Goal: Task Accomplishment & Management: Use online tool/utility

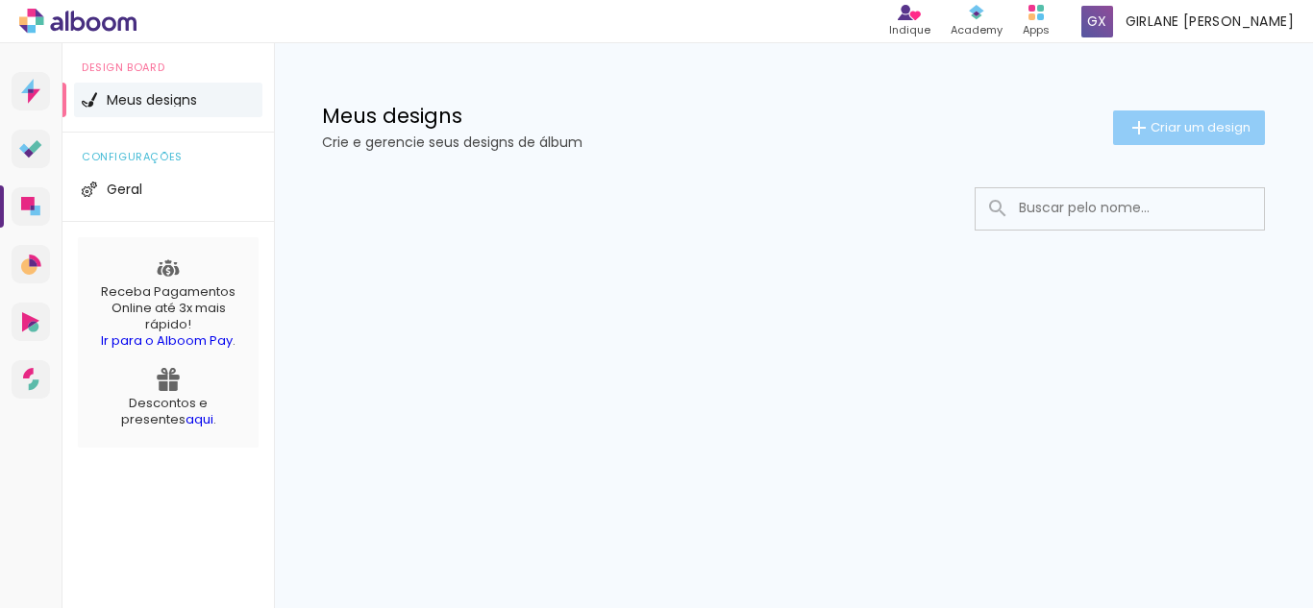
click at [1129, 136] on iron-icon at bounding box center [1138, 127] width 23 height 23
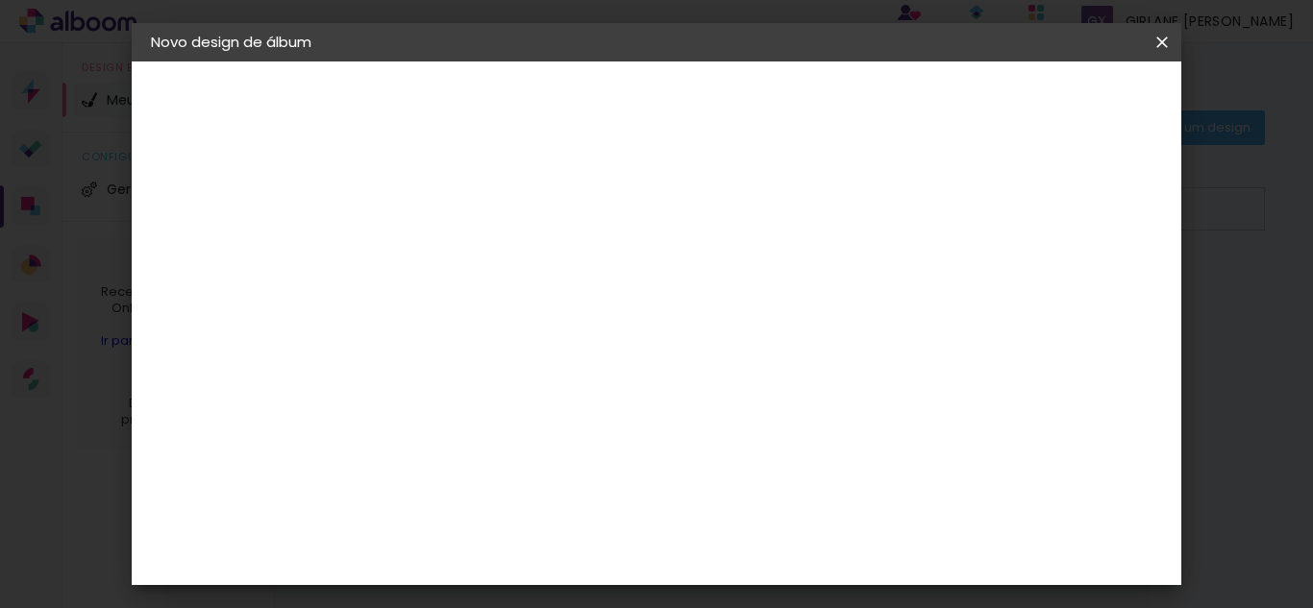
click at [0, 0] on paper-input-container "Título do álbum" at bounding box center [0, 0] width 0 height 0
type input "15 Anos Anginha"
type paper-input "15 Anos Anginha"
click at [662, 114] on paper-button "Avançar" at bounding box center [615, 102] width 94 height 33
click at [825, 285] on paper-item "Tamanho Livre" at bounding box center [732, 292] width 185 height 42
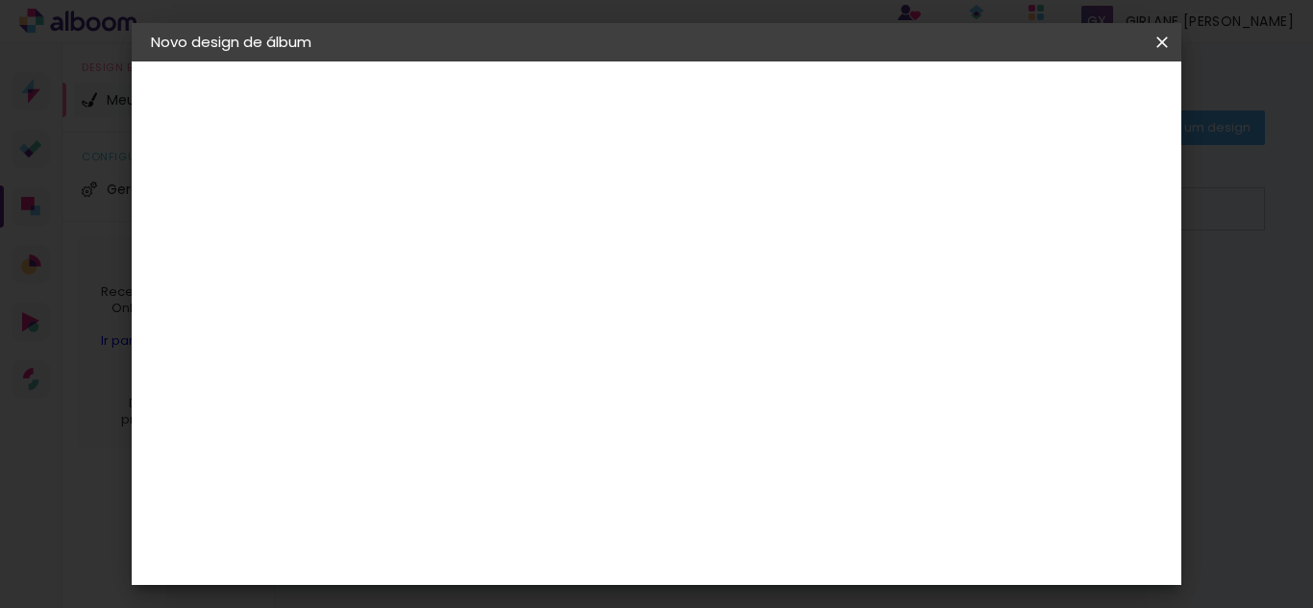
click at [673, 291] on iron-icon at bounding box center [661, 292] width 23 height 23
click at [0, 0] on slot "Tamanho Livre" at bounding box center [0, 0] width 0 height 0
click at [677, 294] on span at bounding box center [675, 291] width 4 height 15
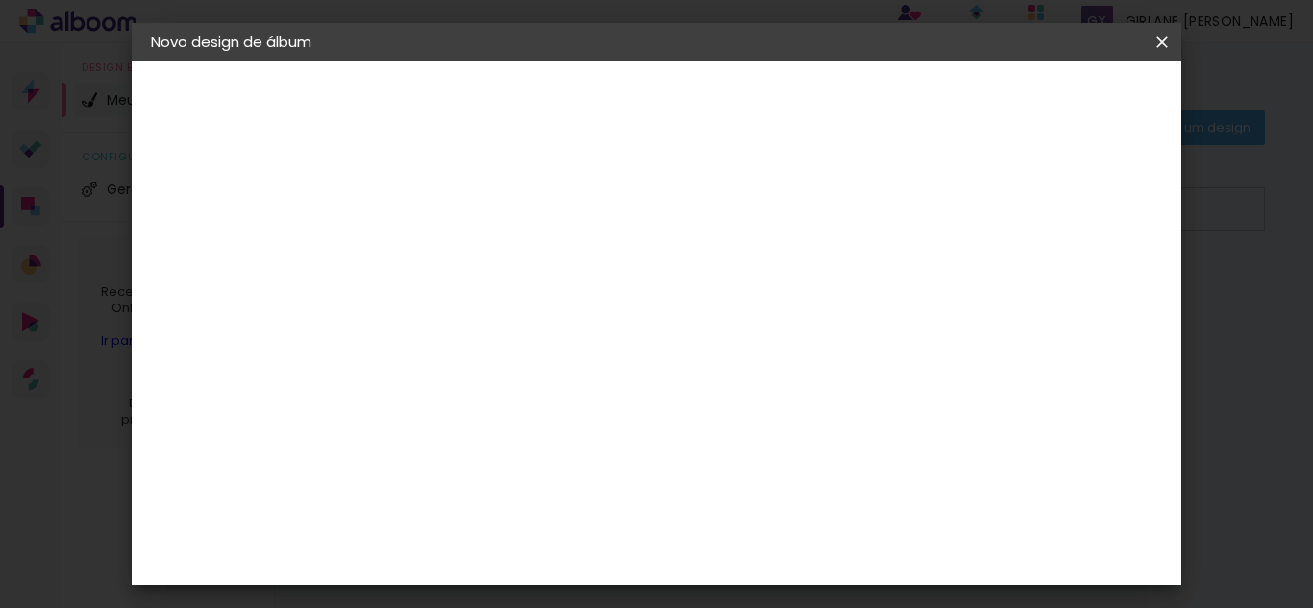
click at [673, 291] on iron-icon at bounding box center [661, 292] width 23 height 23
click at [825, 111] on paper-button "Avançar" at bounding box center [777, 102] width 94 height 33
click at [689, 313] on div at bounding box center [598, 253] width 181 height 119
drag, startPoint x: 817, startPoint y: 344, endPoint x: 641, endPoint y: 328, distance: 176.6
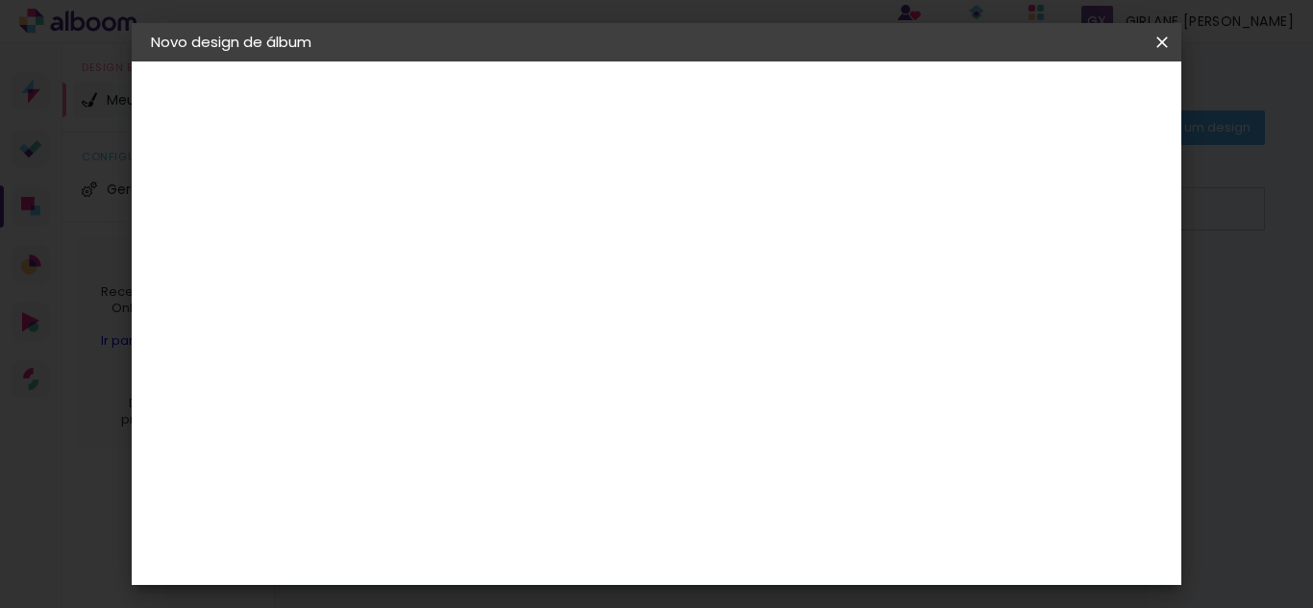
click at [641, 328] on quentale-layouter at bounding box center [735, 315] width 555 height 277
drag, startPoint x: 641, startPoint y: 327, endPoint x: 715, endPoint y: 226, distance: 125.1
click at [0, 0] on slot at bounding box center [0, 0] width 0 height 0
click at [677, 239] on div at bounding box center [598, 253] width 181 height 119
click at [1061, 100] on paper-button "Iniciar design" at bounding box center [998, 102] width 126 height 33
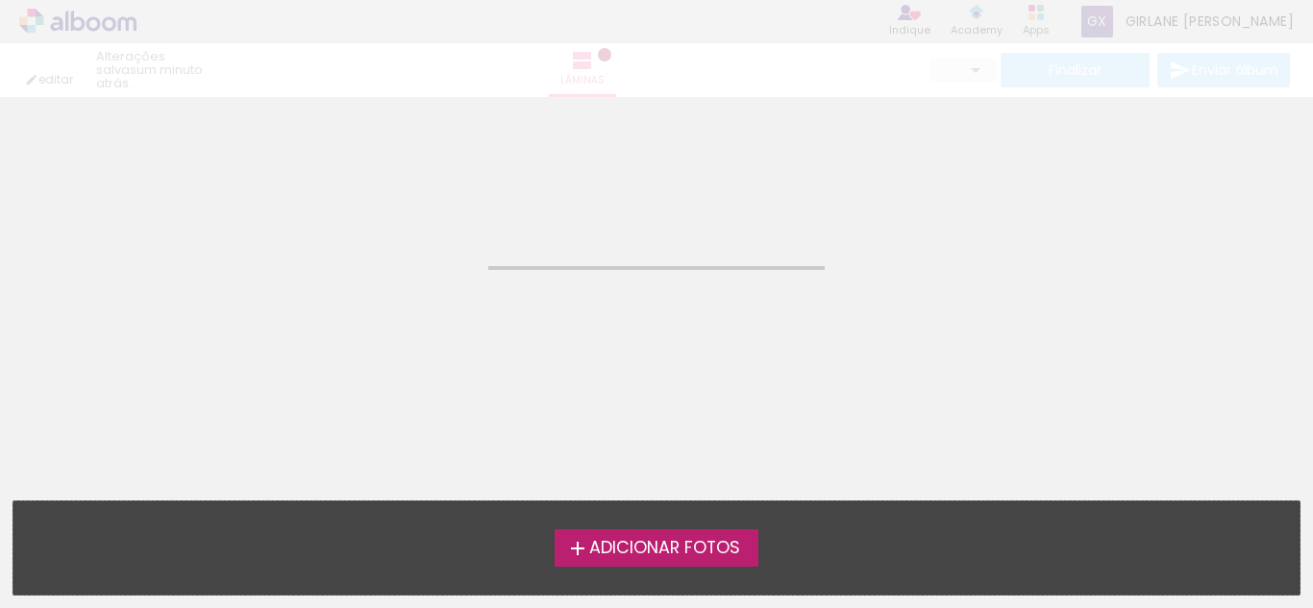
click at [698, 555] on span "Adicionar Fotos" at bounding box center [664, 548] width 151 height 17
click at [0, 0] on input "file" at bounding box center [0, 0] width 0 height 0
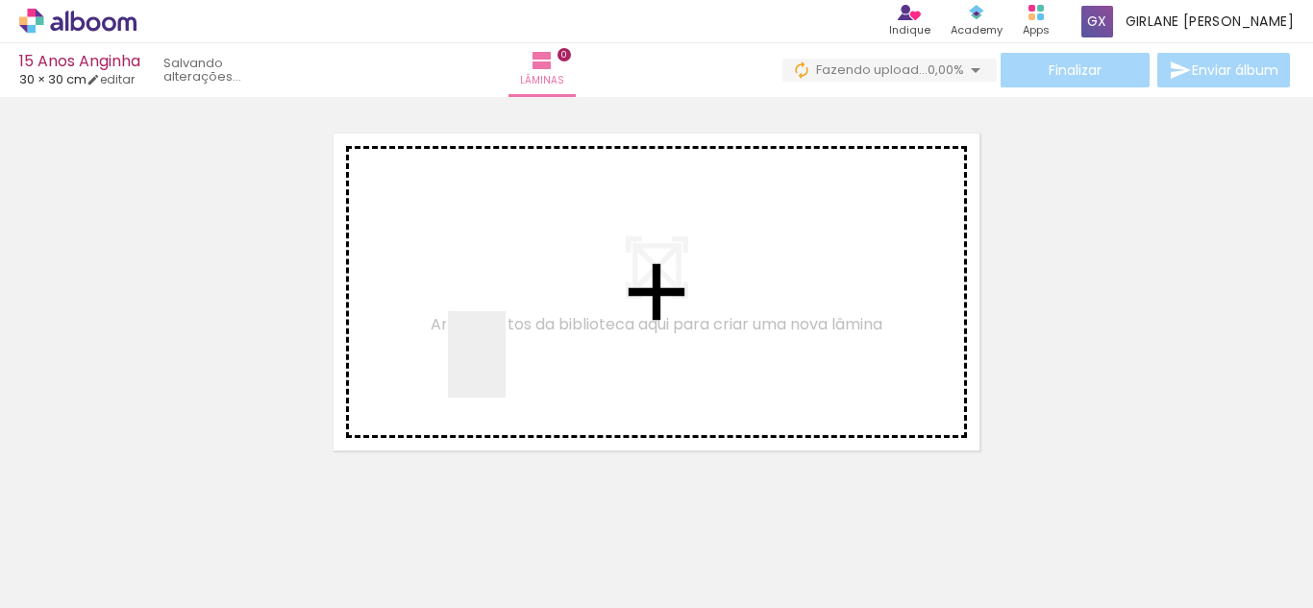
drag, startPoint x: 203, startPoint y: 551, endPoint x: 506, endPoint y: 369, distance: 353.1
click at [506, 369] on quentale-workspace at bounding box center [656, 304] width 1313 height 608
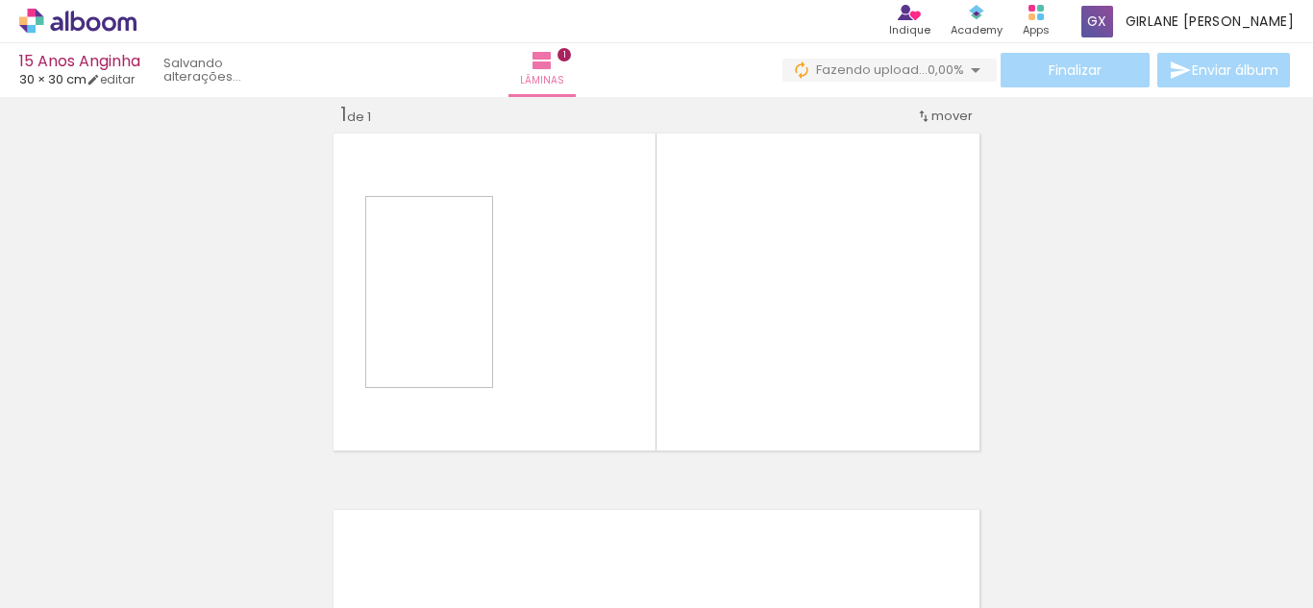
scroll to position [25, 0]
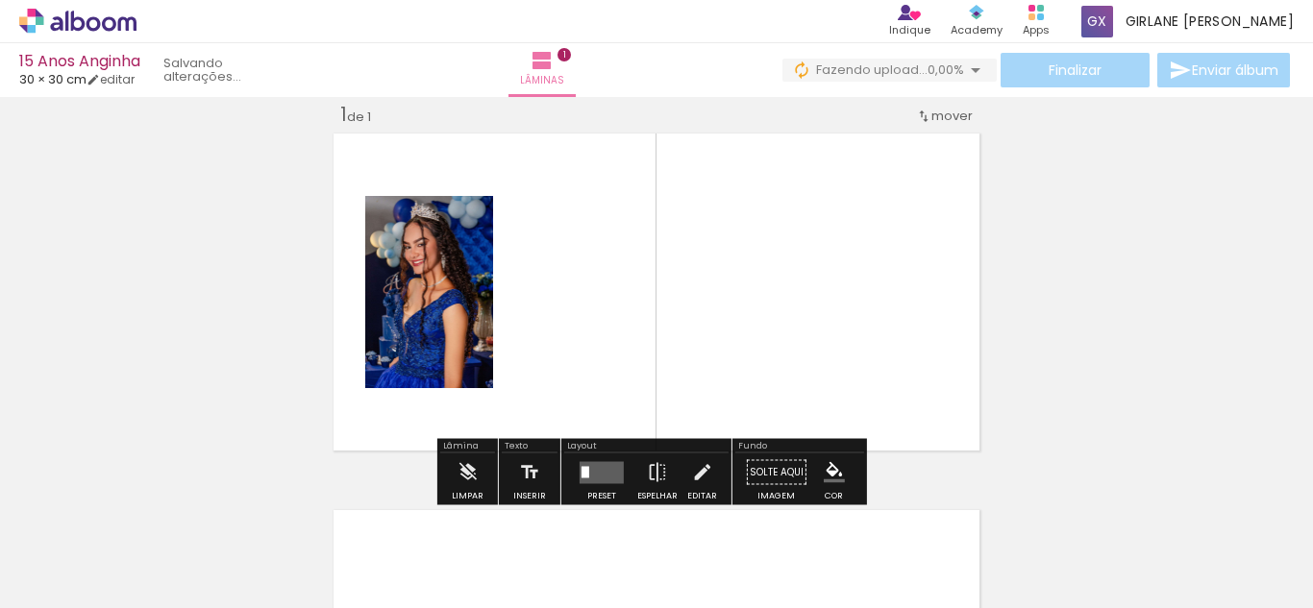
click at [380, 262] on quentale-photo at bounding box center [429, 292] width 128 height 192
click at [0, 0] on slot "P&B" at bounding box center [0, 0] width 0 height 0
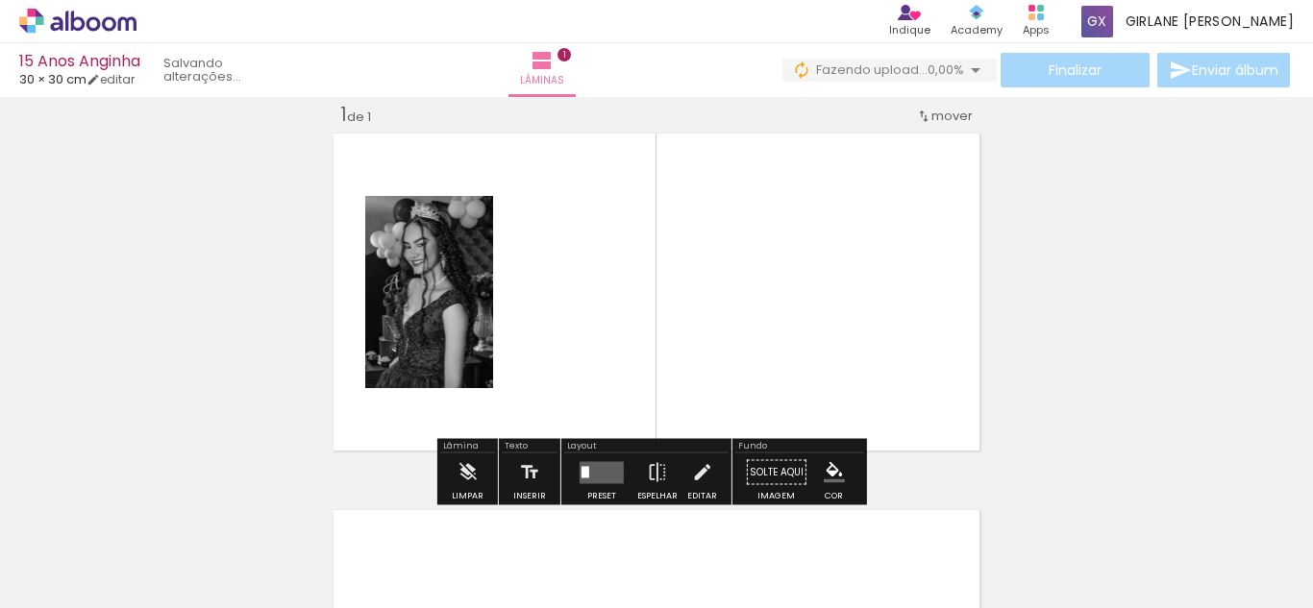
click at [0, 0] on slot "P&B" at bounding box center [0, 0] width 0 height 0
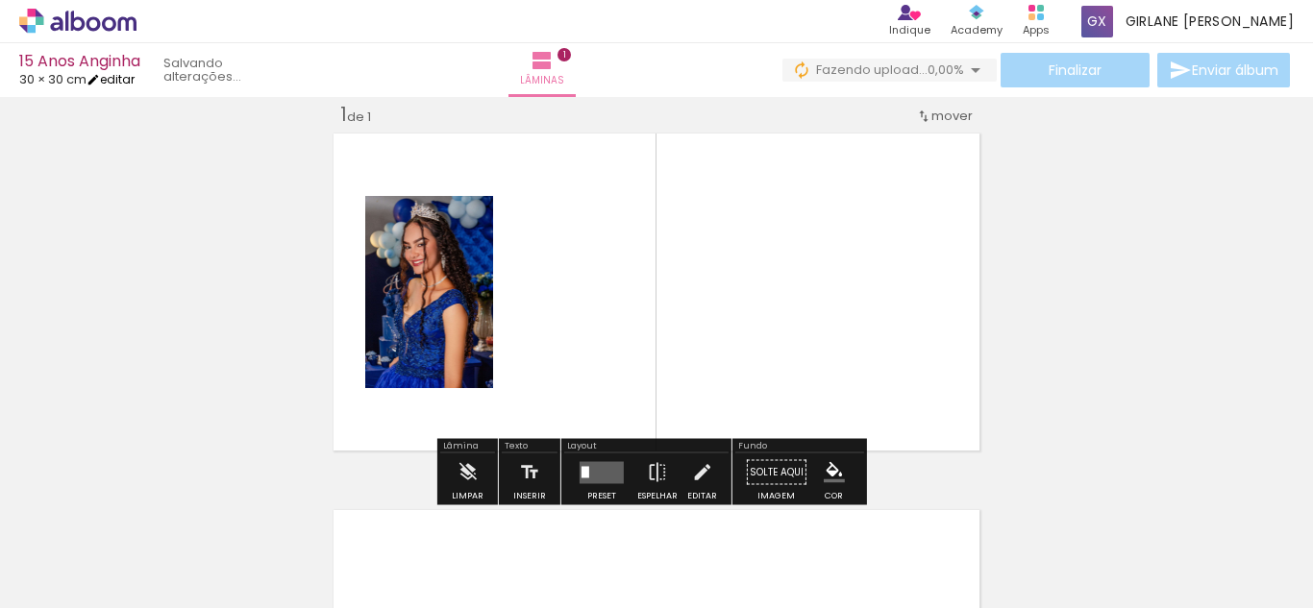
click at [120, 77] on link "editar" at bounding box center [111, 79] width 48 height 16
type input "30"
type input "60"
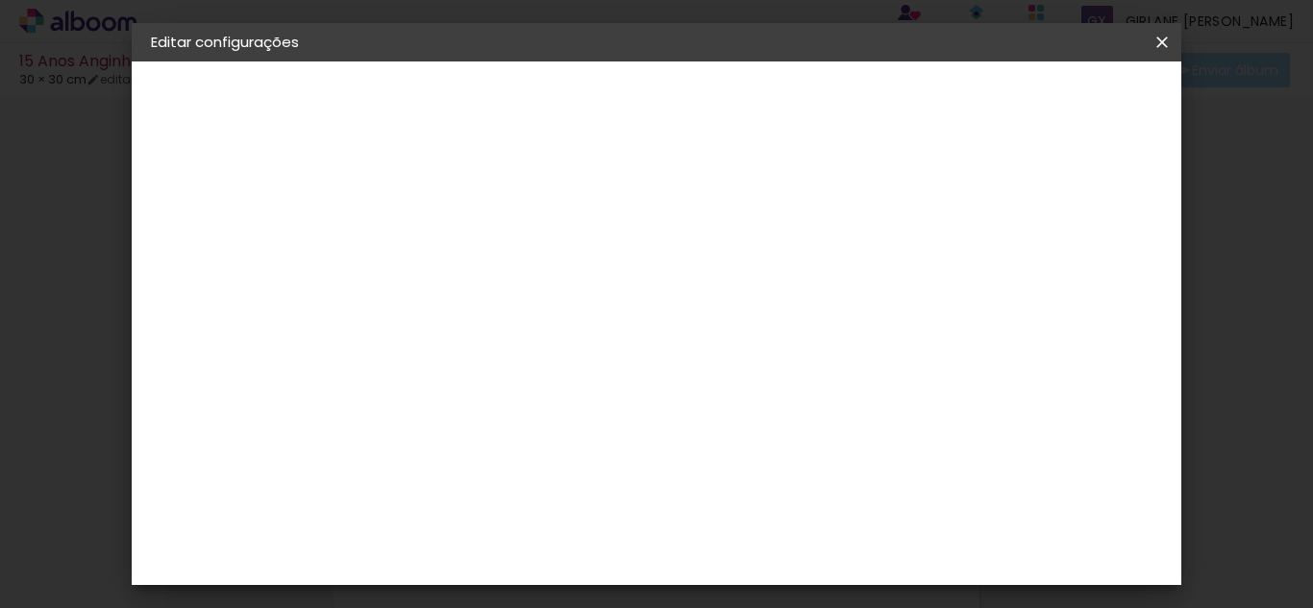
click at [572, 432] on div "cm" at bounding box center [571, 431] width 23 height 29
type input "3"
type input "21"
type paper-input "21"
click at [638, 307] on span "30" at bounding box center [624, 300] width 32 height 29
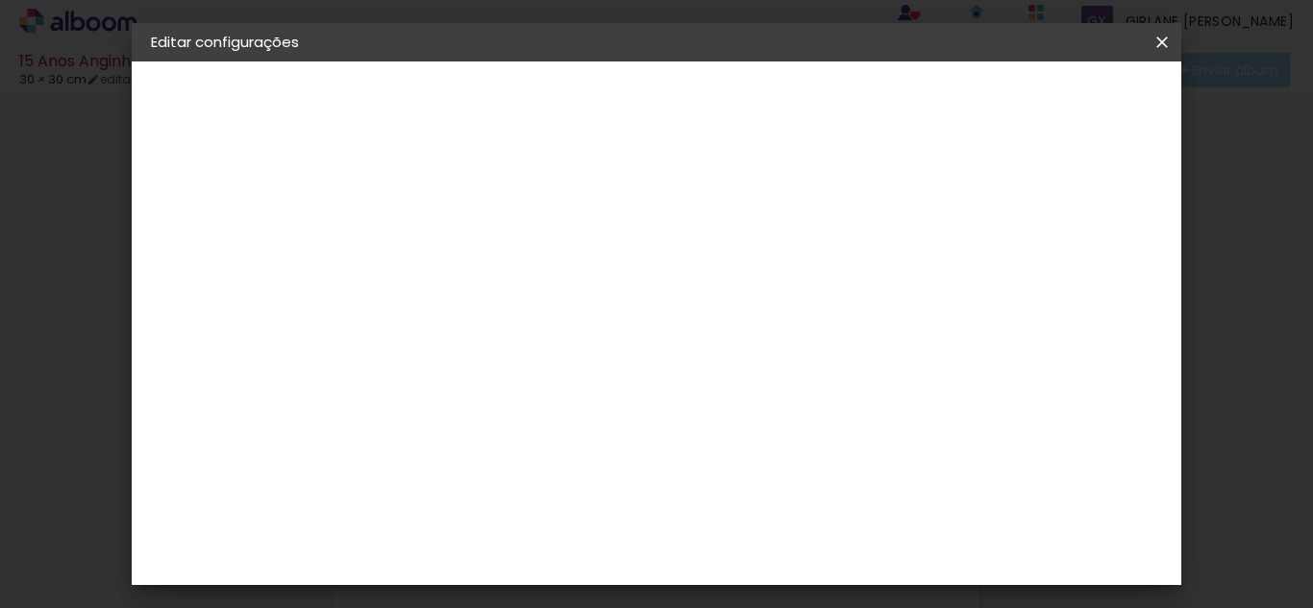
click at [425, 465] on input "21" at bounding box center [405, 454] width 50 height 29
type input "2"
type input "15"
type paper-input "15"
click at [634, 300] on span "30" at bounding box center [624, 300] width 32 height 29
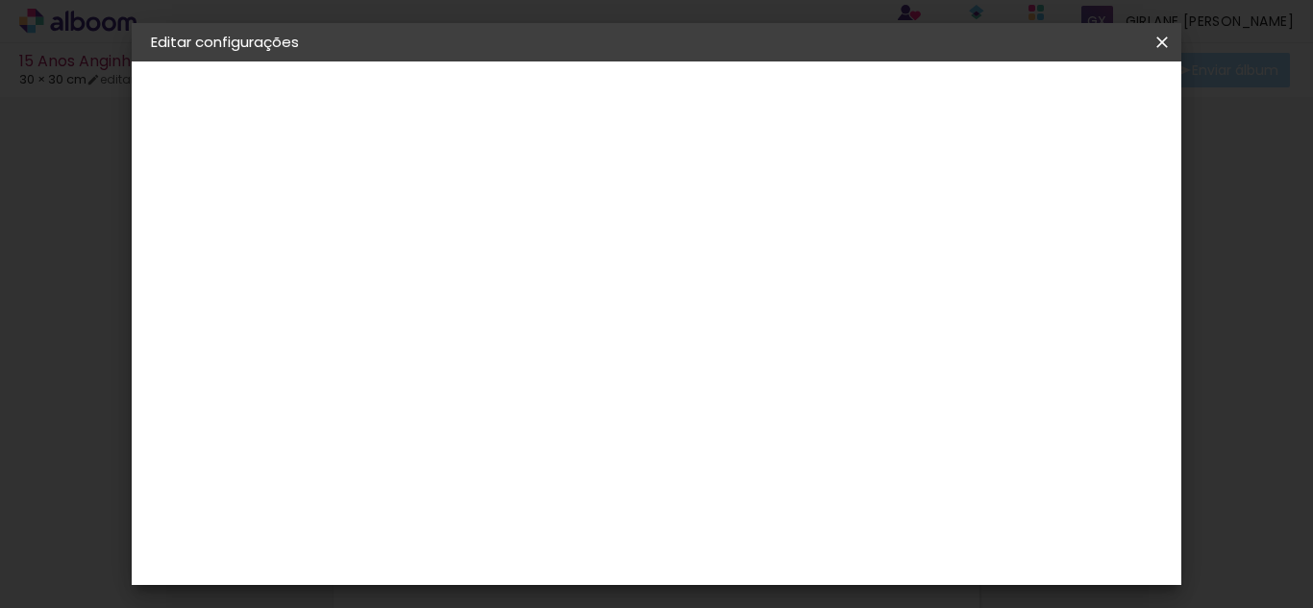
click at [788, 578] on div at bounding box center [773, 579] width 73 height 2
type input "6"
type input "21"
type paper-input "21"
click at [741, 397] on div "10.5 cm cm cm mm A maioria das encadernadoras sugere 5mm de sangria." at bounding box center [561, 320] width 359 height 154
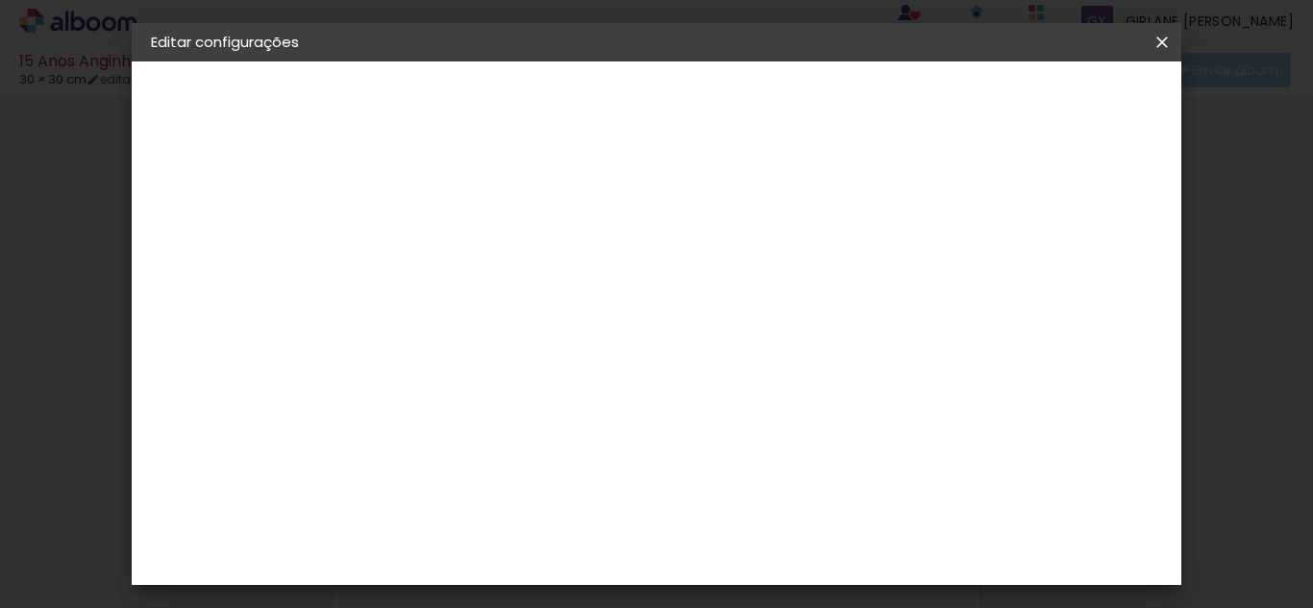
click at [741, 397] on div "10.5 cm cm cm mm A maioria das encadernadoras sugere 5mm de sangria." at bounding box center [561, 320] width 359 height 154
click at [757, 115] on paper-button "Salvar configurações" at bounding box center [689, 109] width 136 height 46
drag, startPoint x: 743, startPoint y: 321, endPoint x: 741, endPoint y: 336, distance: 15.5
click at [741, 301] on div "10.5 cm cm cm mm A maioria das encadernadoras sugere 5mm de sangria." at bounding box center [561, 224] width 359 height 154
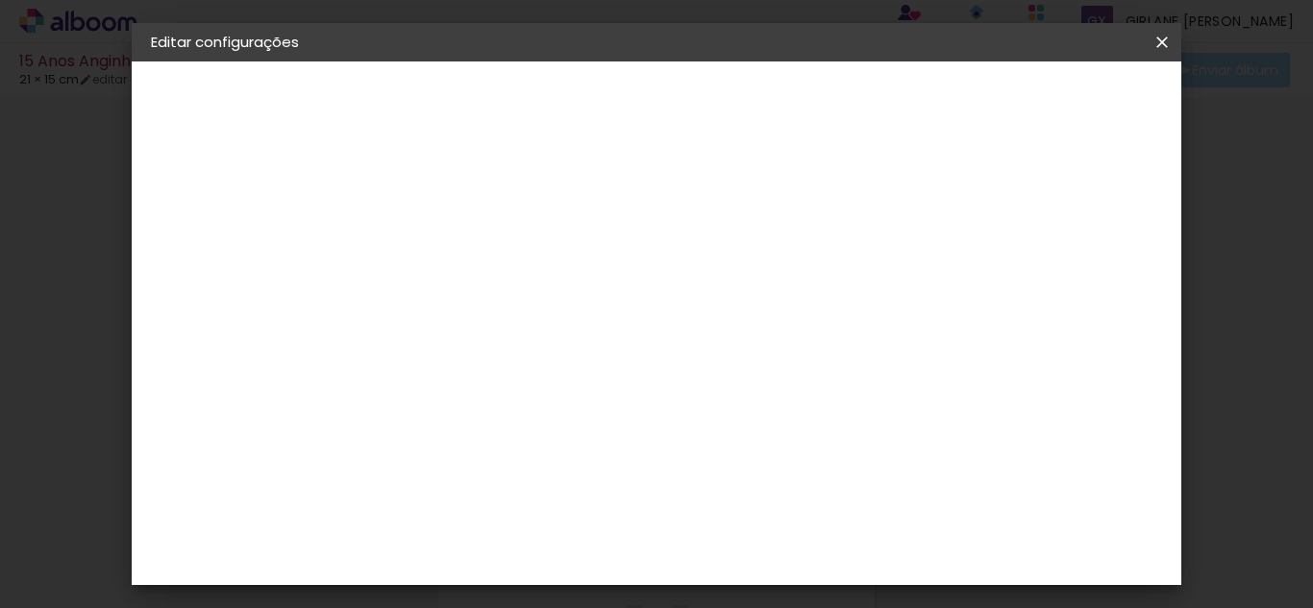
click at [757, 116] on paper-button "Salvar configurações" at bounding box center [689, 109] width 136 height 46
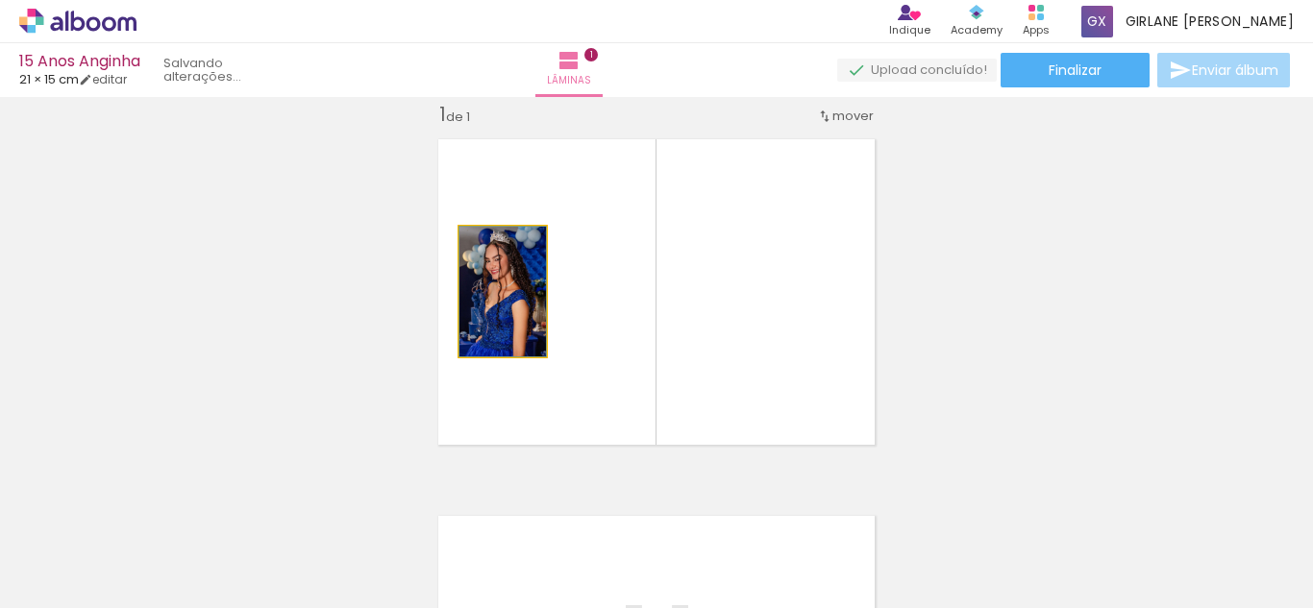
drag, startPoint x: 493, startPoint y: 355, endPoint x: 512, endPoint y: 287, distance: 70.0
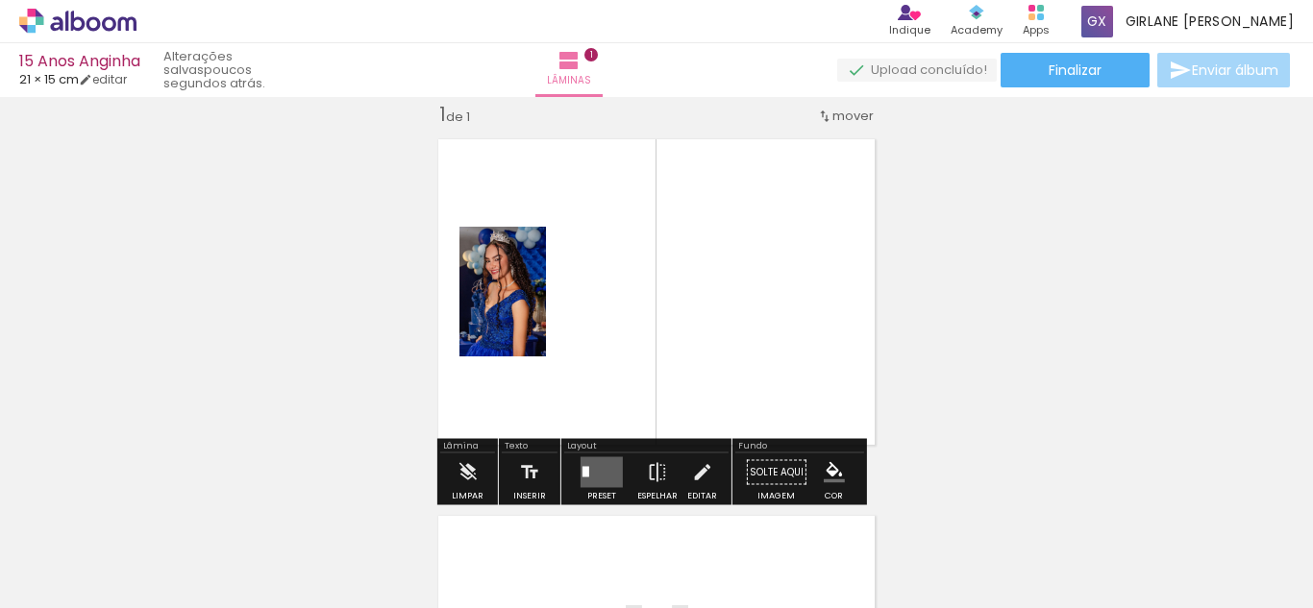
click at [524, 359] on quentale-layouter at bounding box center [656, 292] width 459 height 329
click at [835, 105] on div "mover" at bounding box center [845, 116] width 57 height 32
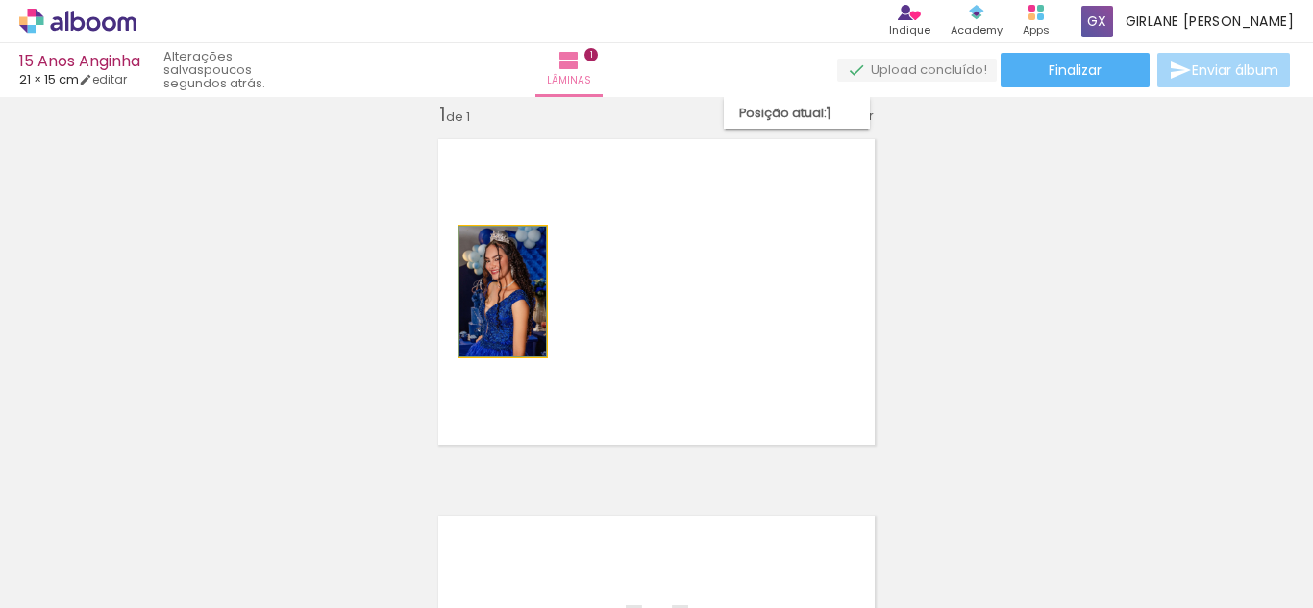
drag, startPoint x: 511, startPoint y: 345, endPoint x: 607, endPoint y: 259, distance: 129.3
click at [553, 280] on quentale-layouter at bounding box center [656, 292] width 459 height 329
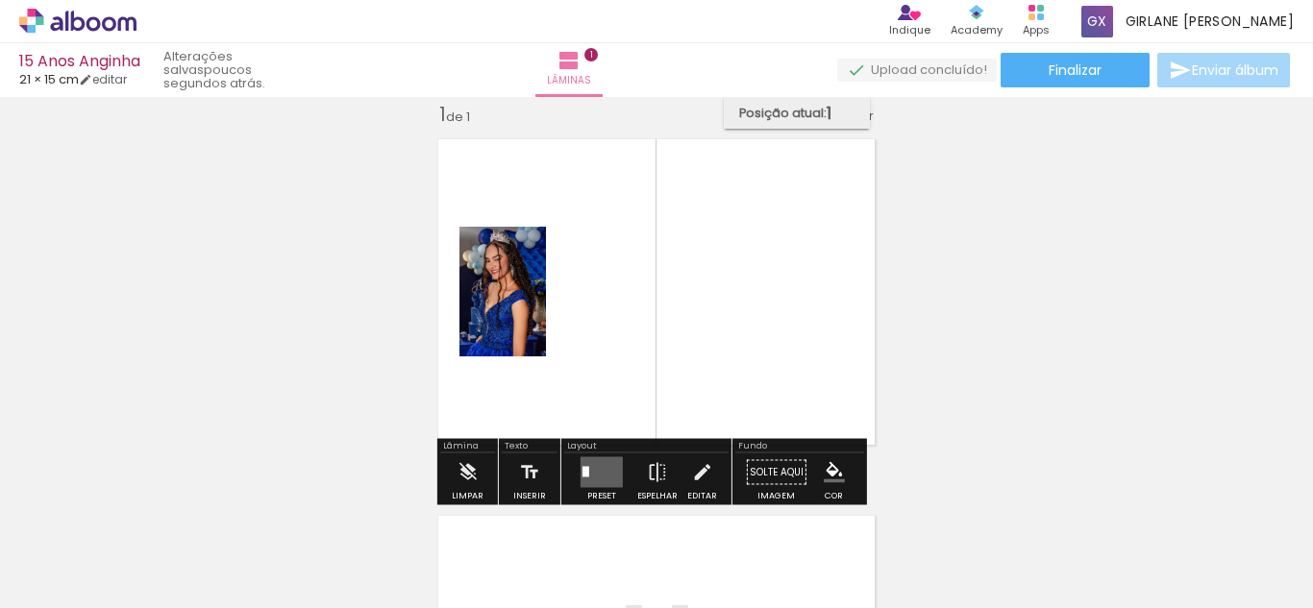
click at [817, 116] on span "Posição atual:" at bounding box center [782, 113] width 87 height 32
drag, startPoint x: 823, startPoint y: 115, endPoint x: 646, endPoint y: 199, distance: 195.6
click at [826, 192] on album-spread "1 de 1" at bounding box center [656, 292] width 459 height 329
click at [500, 247] on div at bounding box center [496, 247] width 31 height 31
click at [507, 310] on paper-item at bounding box center [521, 308] width 35 height 13
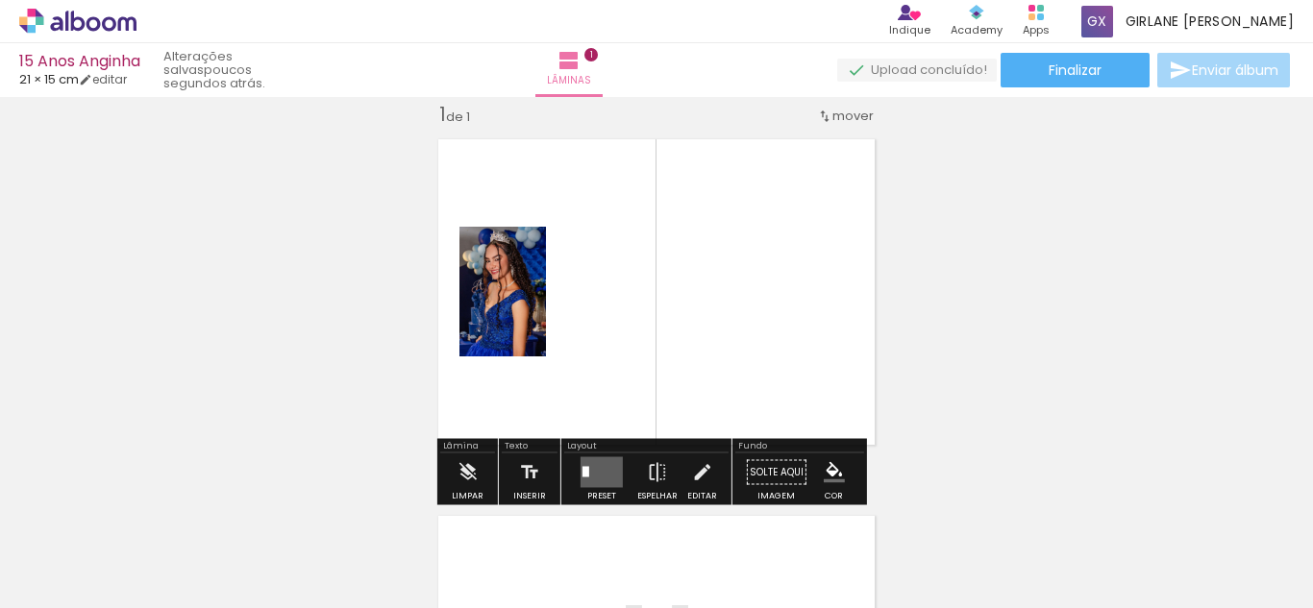
click at [472, 325] on quentale-photo at bounding box center [502, 292] width 87 height 130
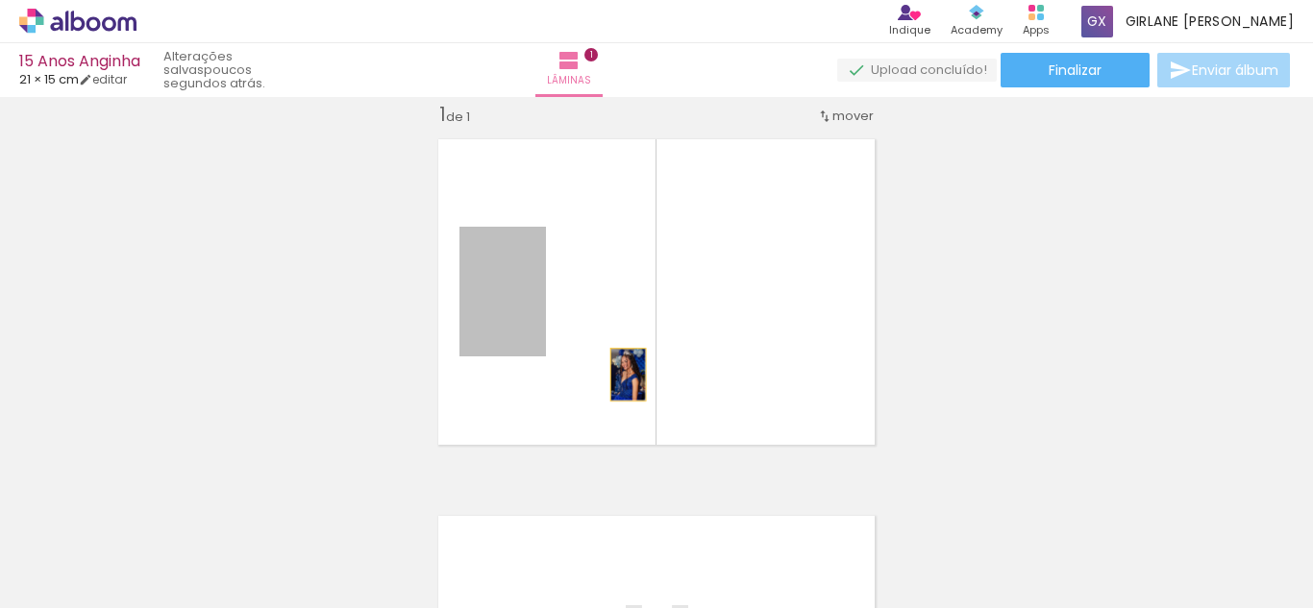
drag, startPoint x: 483, startPoint y: 328, endPoint x: 622, endPoint y: 375, distance: 146.2
click at [623, 375] on quentale-layouter at bounding box center [656, 292] width 459 height 329
drag, startPoint x: 483, startPoint y: 337, endPoint x: 776, endPoint y: 336, distance: 292.2
click at [771, 343] on quentale-layouter at bounding box center [656, 292] width 459 height 329
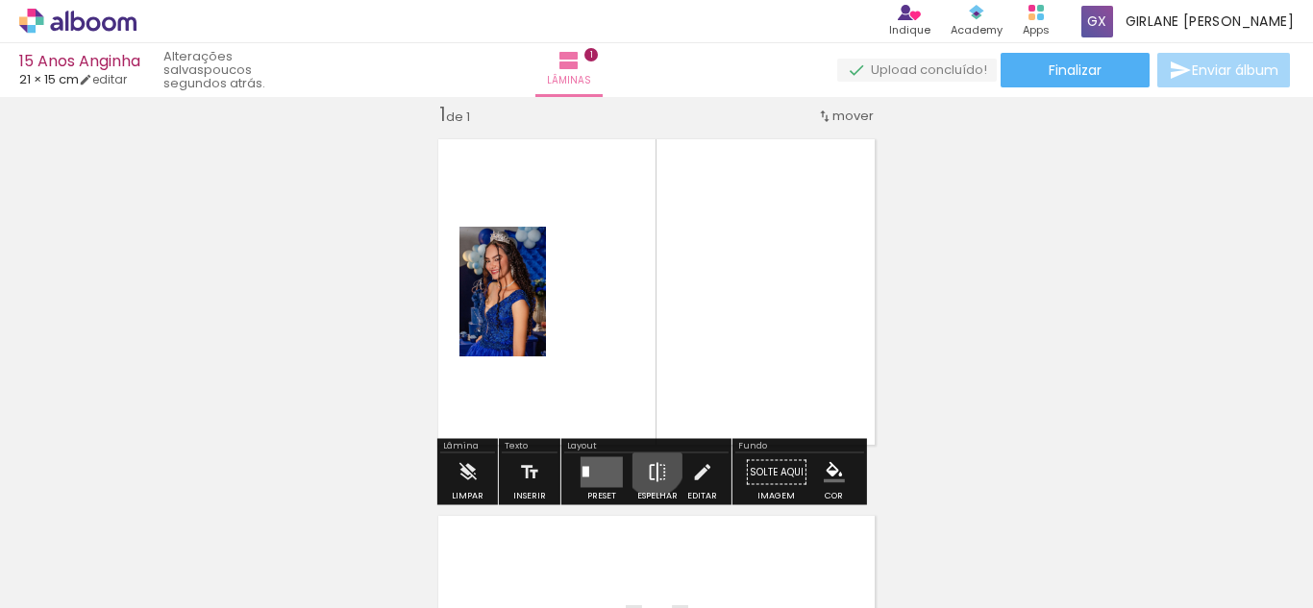
click at [650, 466] on iron-icon at bounding box center [657, 473] width 21 height 38
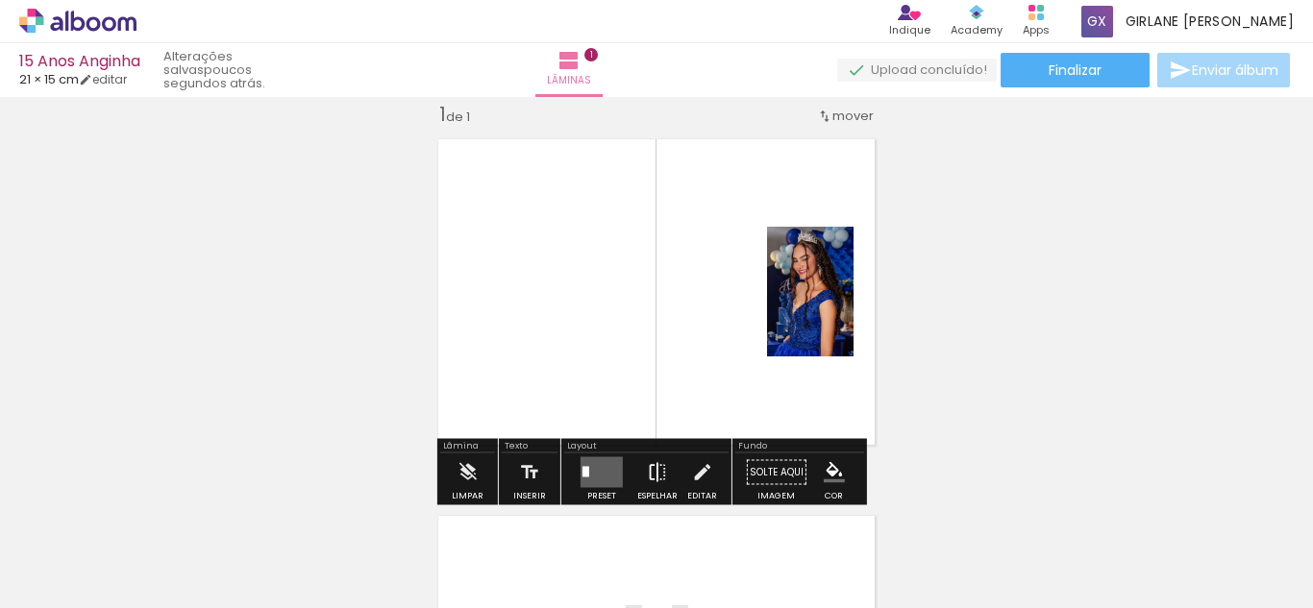
click at [662, 470] on iron-icon at bounding box center [657, 473] width 21 height 38
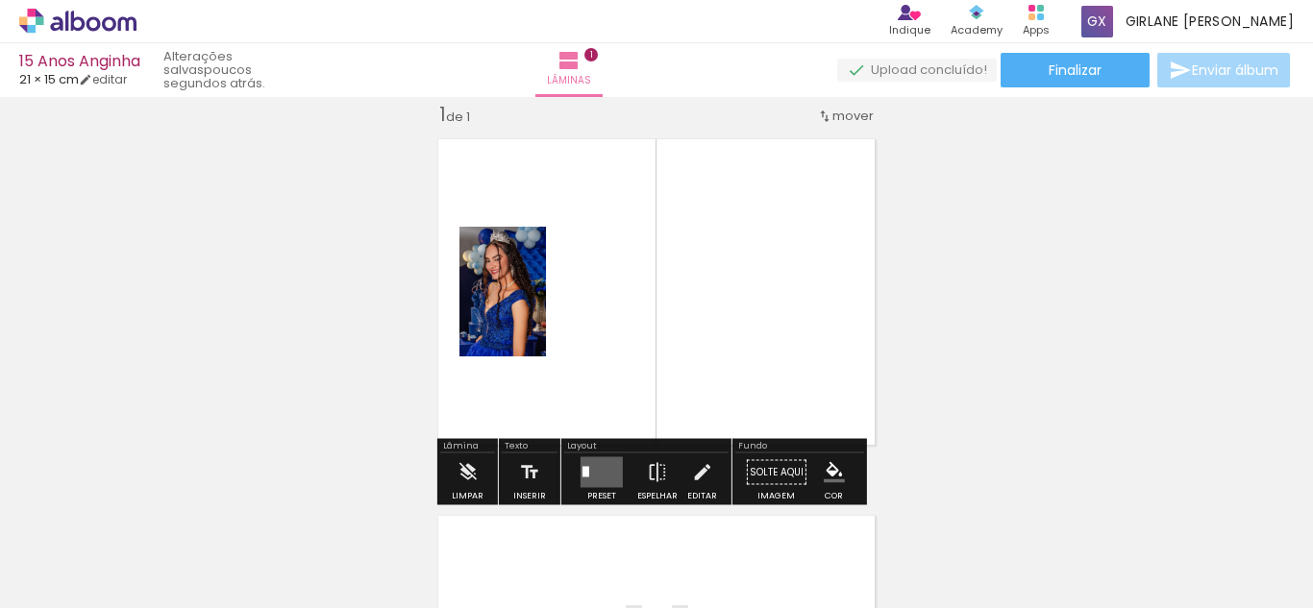
drag, startPoint x: 736, startPoint y: 297, endPoint x: 559, endPoint y: 359, distance: 187.6
click at [569, 356] on quentale-layouter at bounding box center [656, 292] width 459 height 329
drag, startPoint x: 503, startPoint y: 338, endPoint x: 470, endPoint y: 336, distance: 32.7
click at [470, 337] on quentale-photo at bounding box center [502, 292] width 87 height 130
click at [146, 507] on iron-icon at bounding box center [150, 505] width 20 height 20
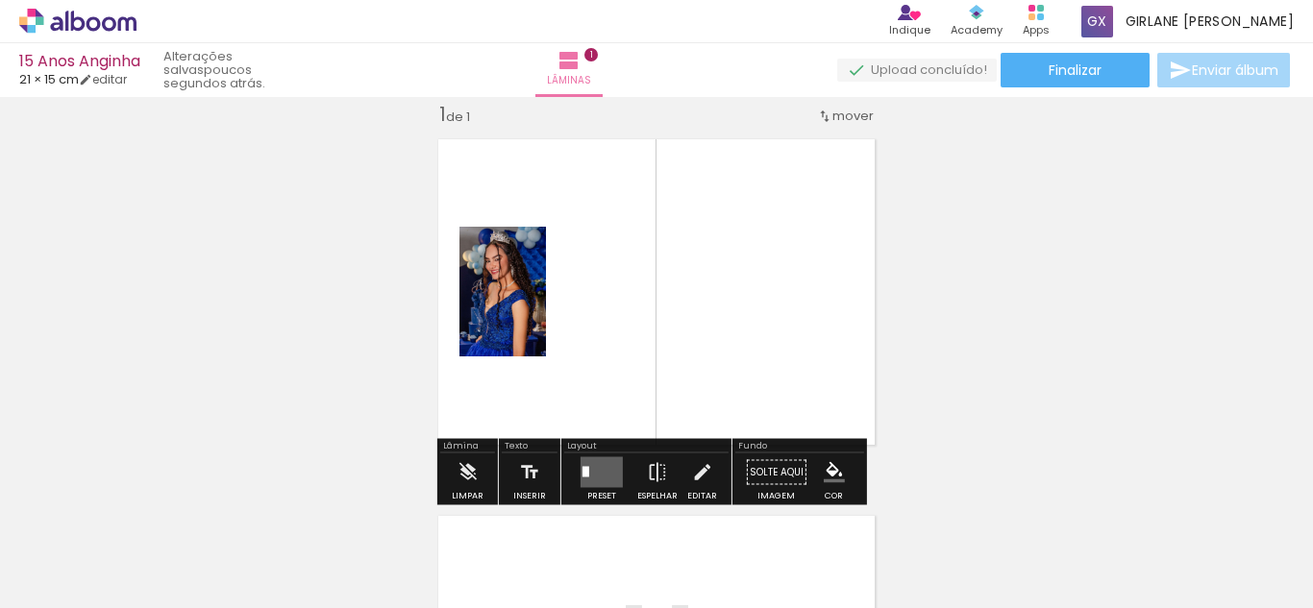
click at [164, 523] on iron-image at bounding box center [192, 543] width 67 height 99
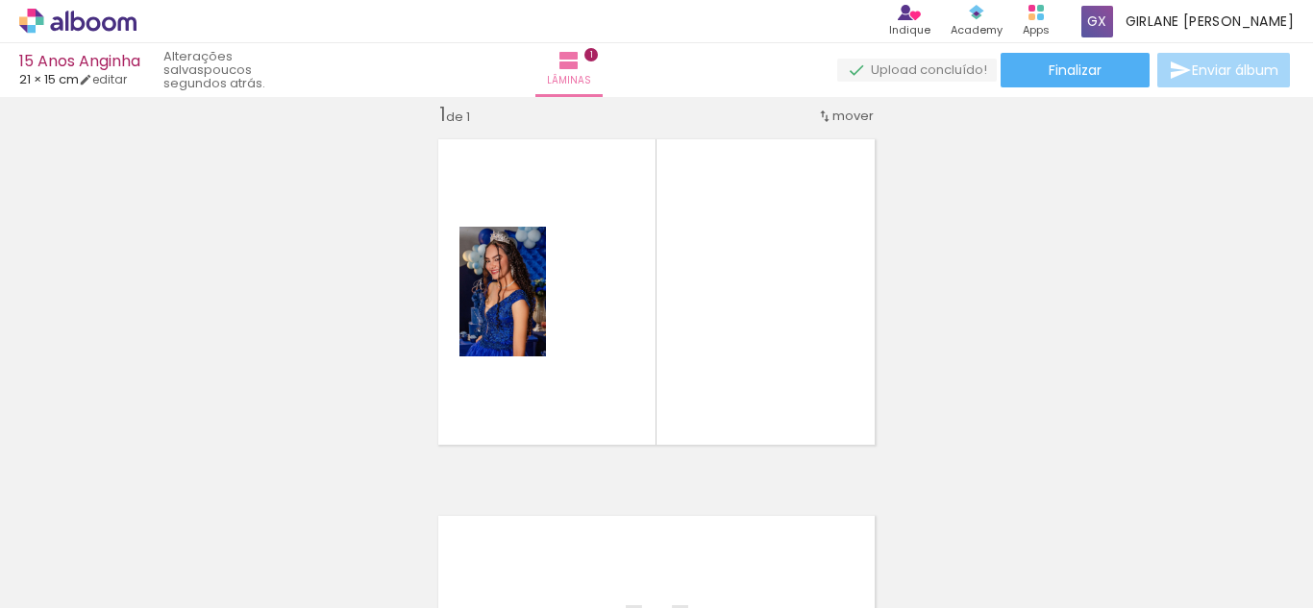
click at [149, 507] on iron-icon at bounding box center [150, 505] width 20 height 20
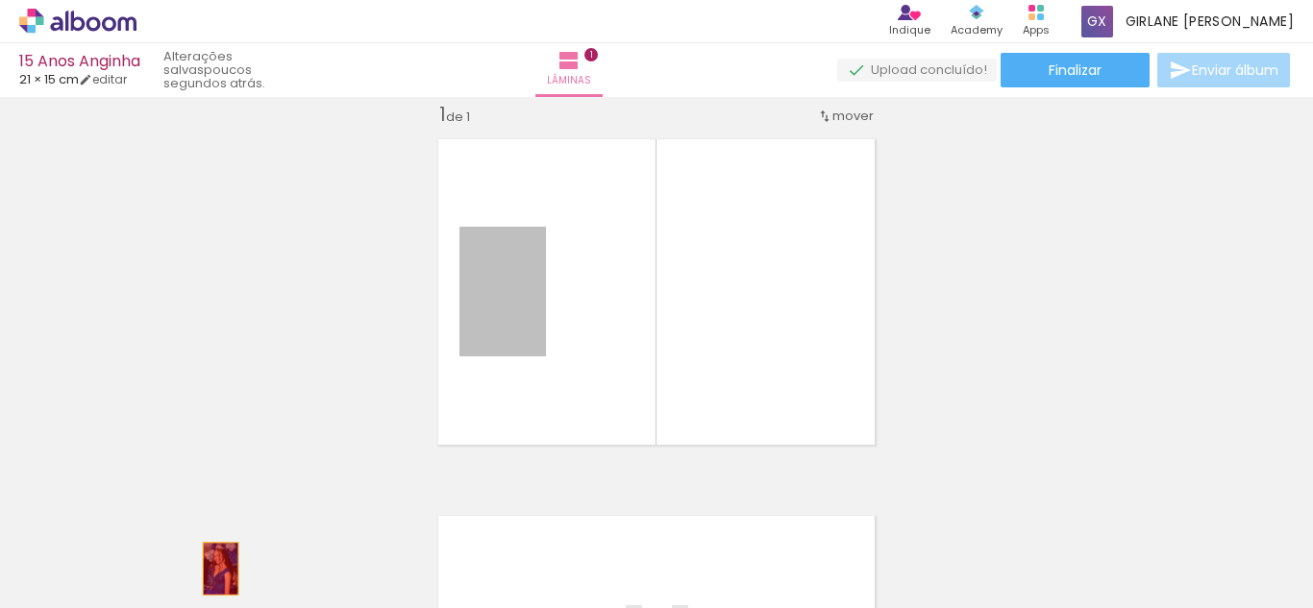
drag, startPoint x: 505, startPoint y: 342, endPoint x: 203, endPoint y: 571, distance: 378.7
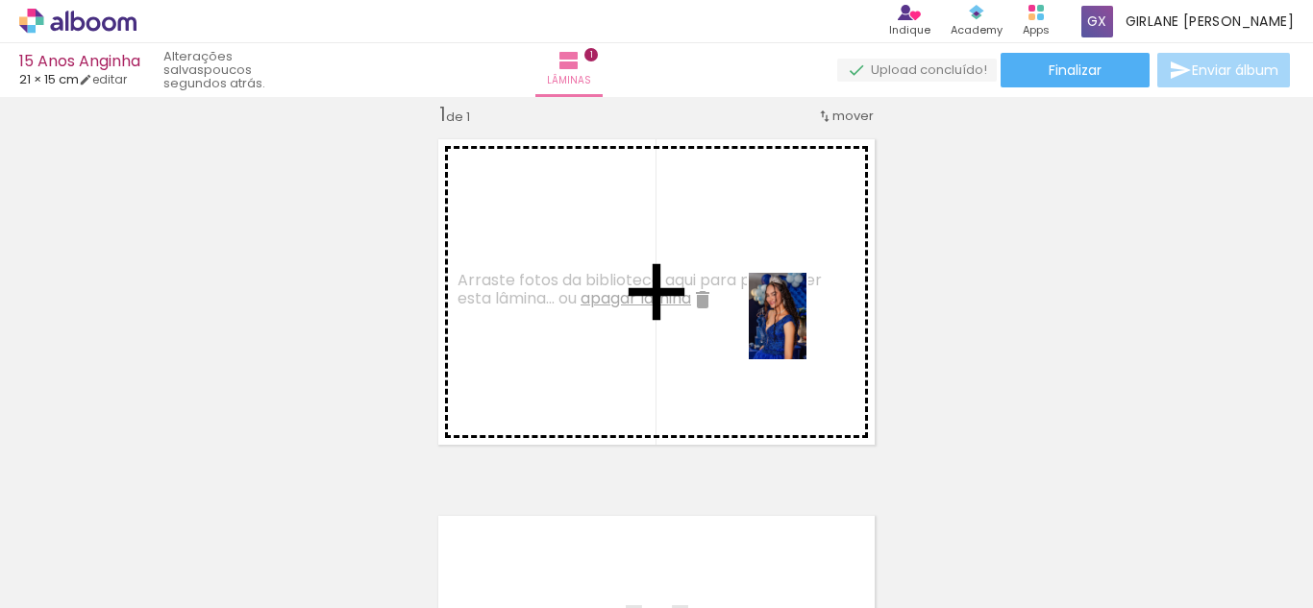
drag, startPoint x: 193, startPoint y: 573, endPoint x: 806, endPoint y: 331, distance: 659.3
click at [806, 331] on quentale-workspace at bounding box center [656, 304] width 1313 height 608
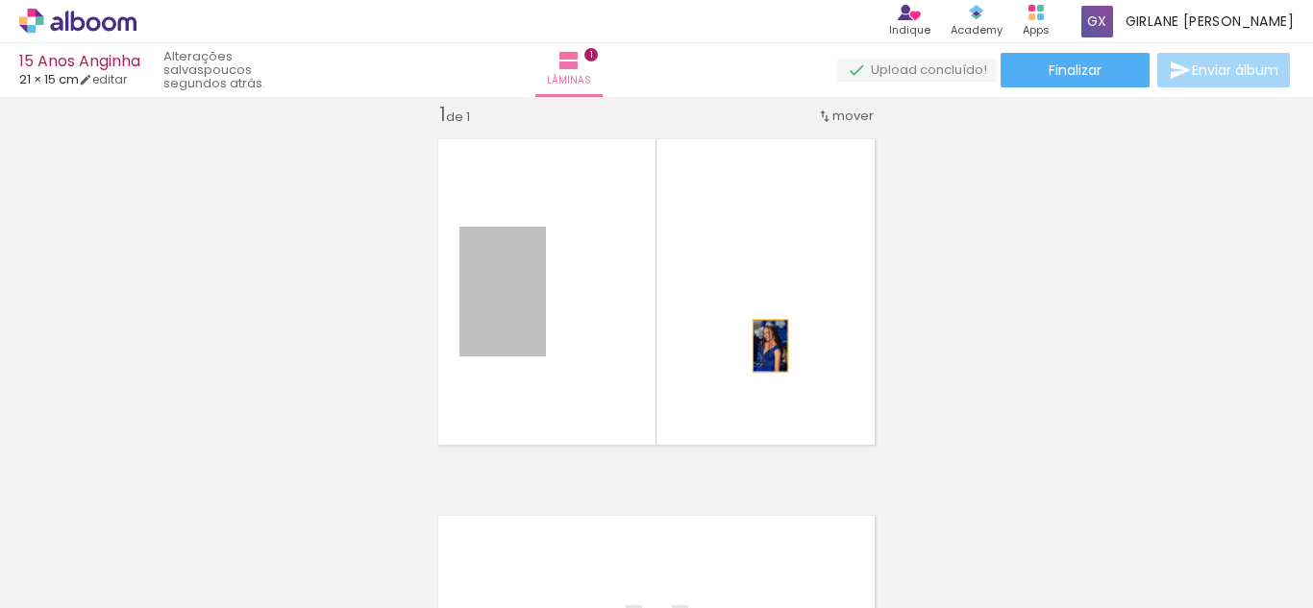
drag, startPoint x: 484, startPoint y: 334, endPoint x: 769, endPoint y: 335, distance: 284.5
click at [767, 339] on quentale-layouter at bounding box center [656, 292] width 459 height 329
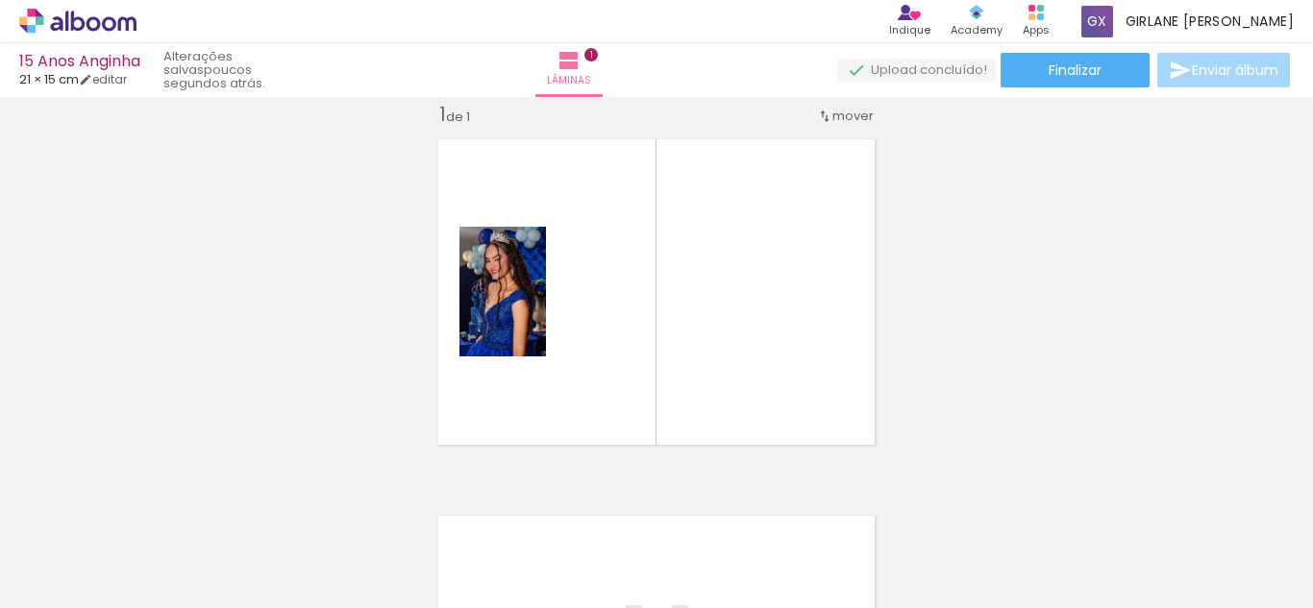
click at [161, 513] on iron-icon at bounding box center [150, 505] width 20 height 20
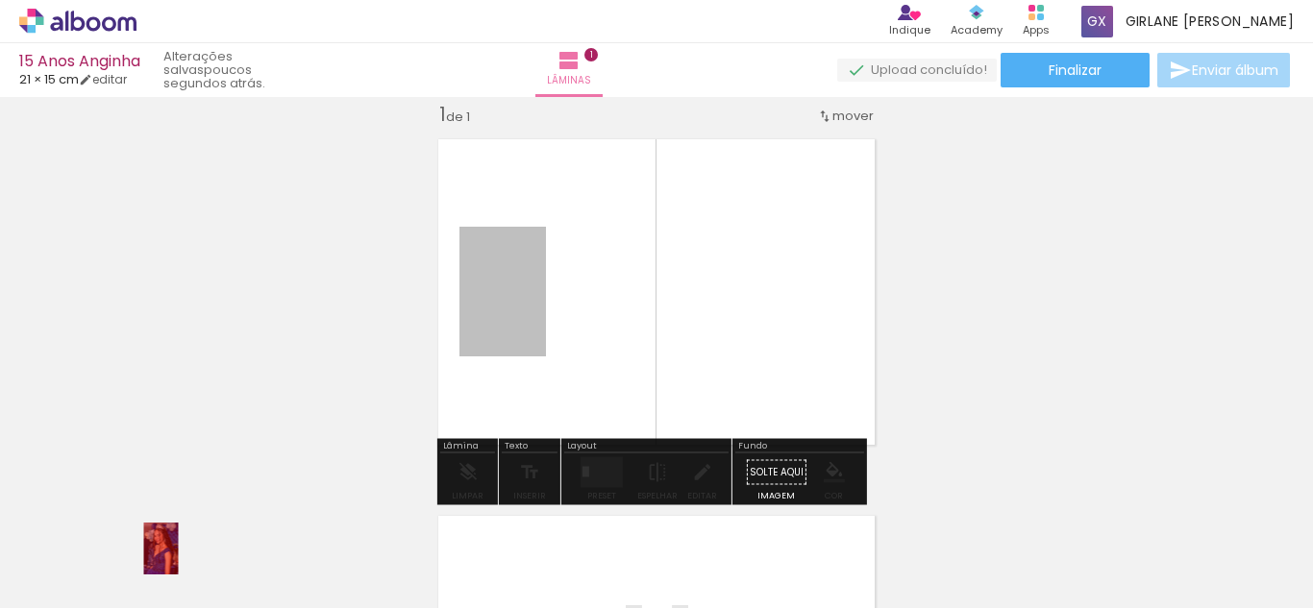
drag, startPoint x: 498, startPoint y: 310, endPoint x: 151, endPoint y: 554, distance: 423.7
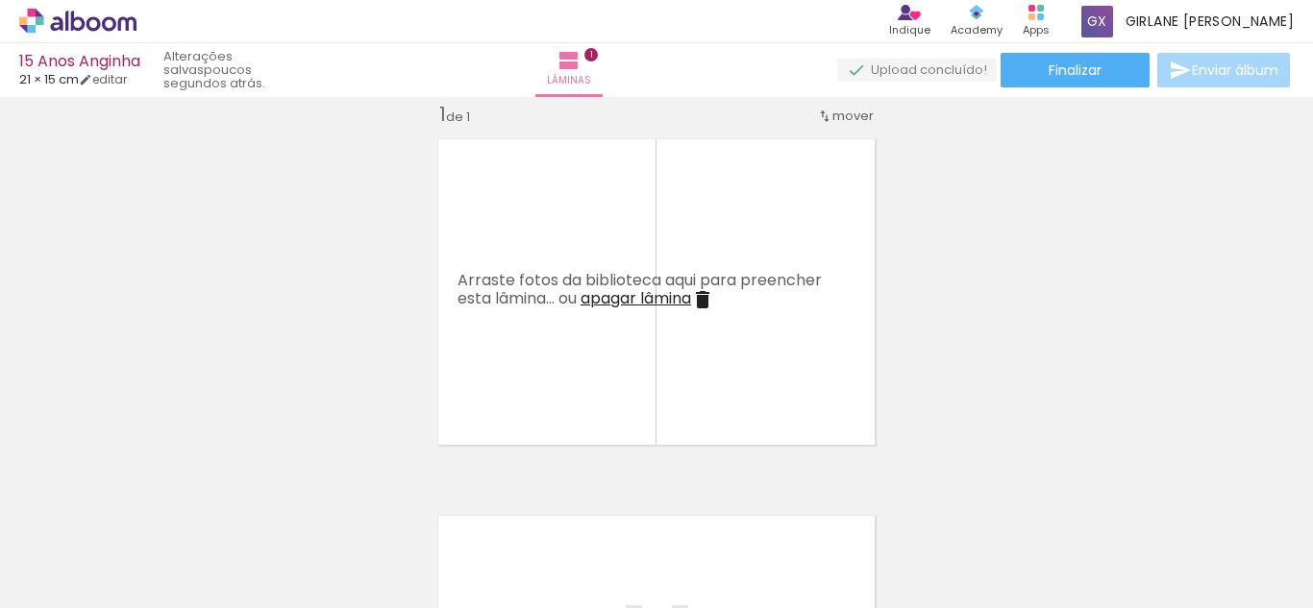
click at [74, 566] on div "Biblioteca 1 foto Todas as fotos Não utilizadas Adicionar Fotos" at bounding box center [59, 548] width 119 height 95
click at [74, 578] on span "Adicionar Fotos" at bounding box center [68, 582] width 58 height 21
click at [0, 0] on input "file" at bounding box center [0, 0] width 0 height 0
drag, startPoint x: 298, startPoint y: 556, endPoint x: 461, endPoint y: 474, distance: 182.7
click at [461, 474] on quentale-workspace at bounding box center [656, 304] width 1313 height 608
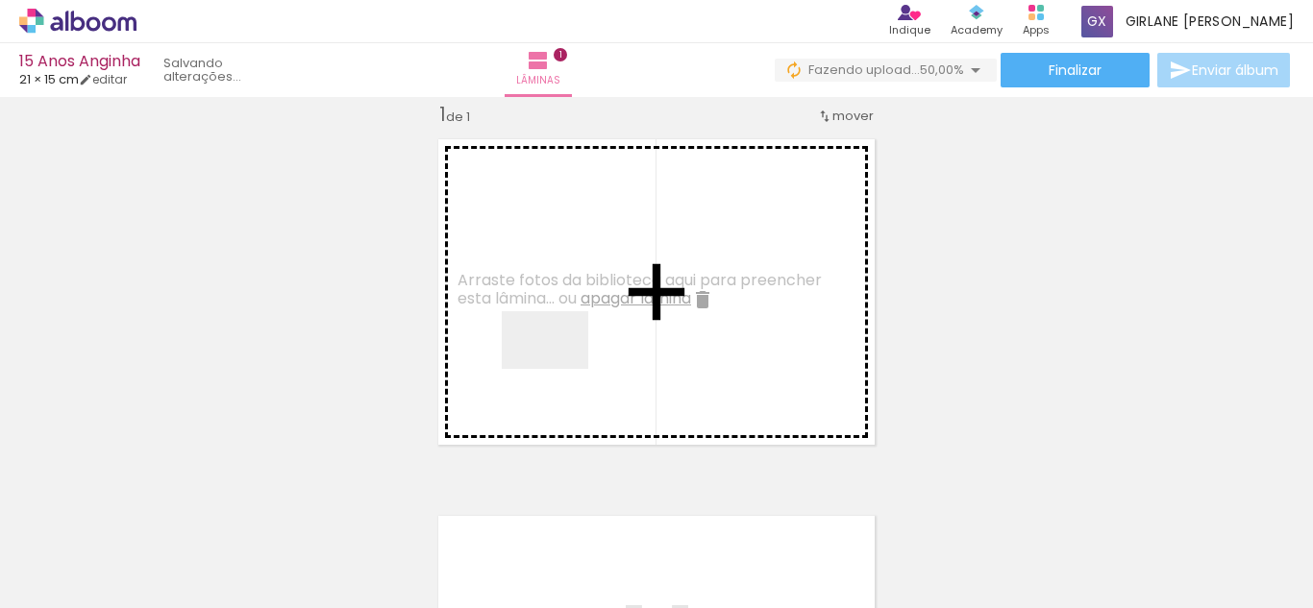
drag, startPoint x: 308, startPoint y: 557, endPoint x: 561, endPoint y: 372, distance: 314.3
click at [561, 367] on quentale-workspace at bounding box center [656, 304] width 1313 height 608
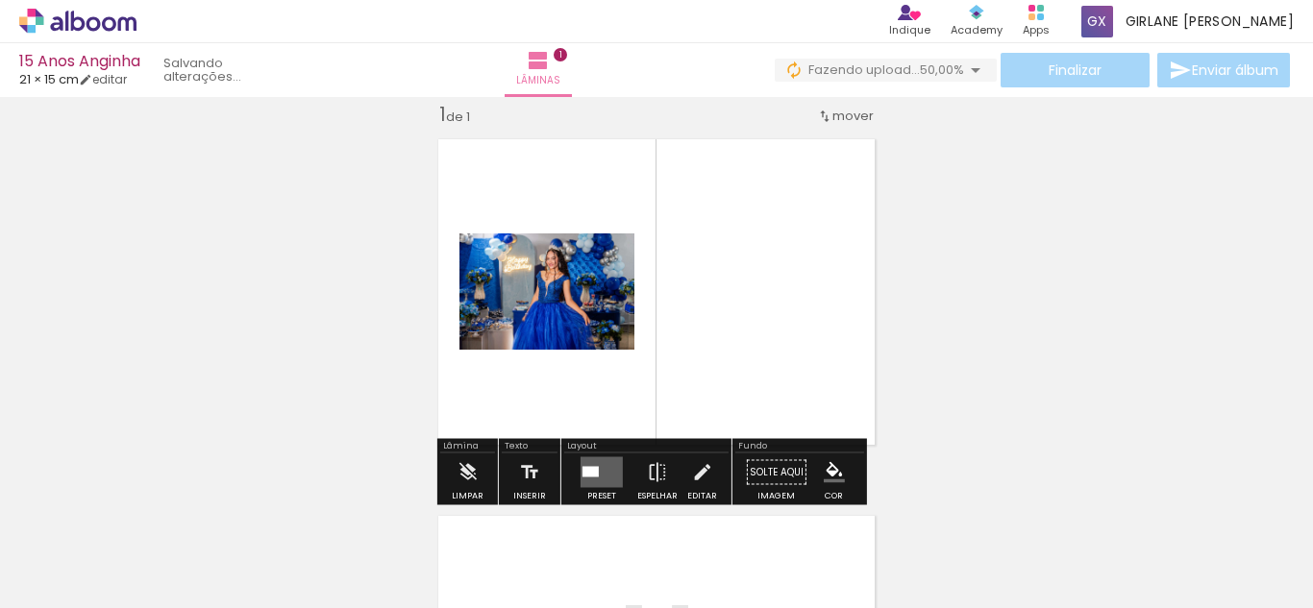
click at [471, 250] on iron-icon at bounding box center [479, 253] width 19 height 19
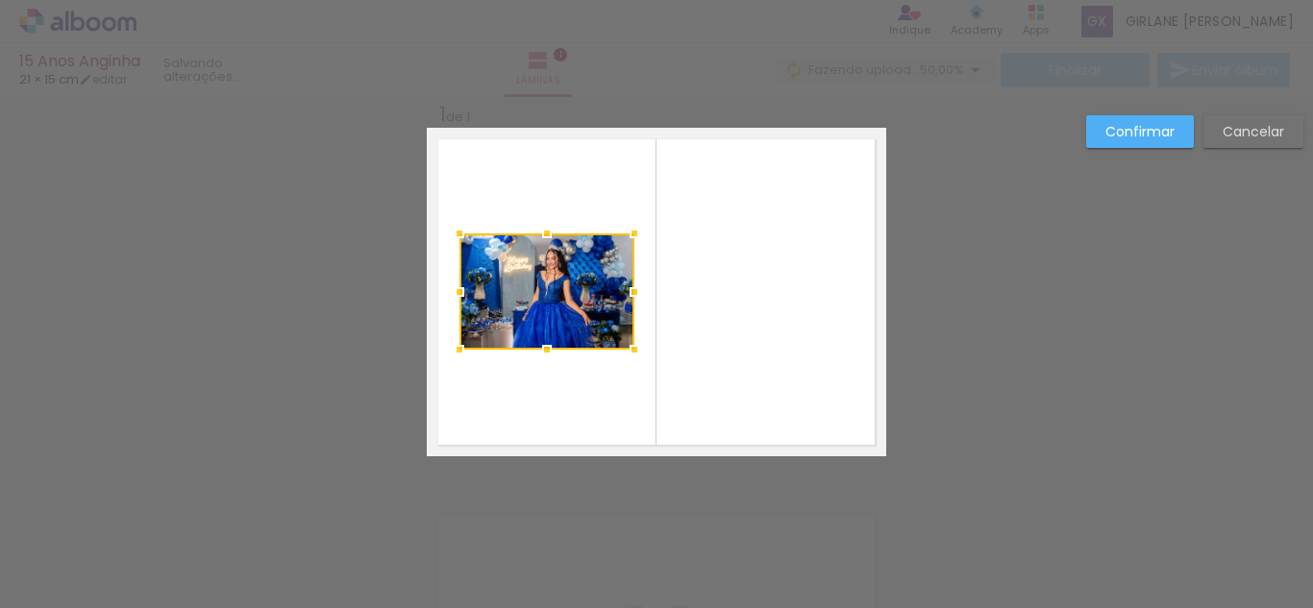
click at [471, 250] on div at bounding box center [459, 233] width 38 height 38
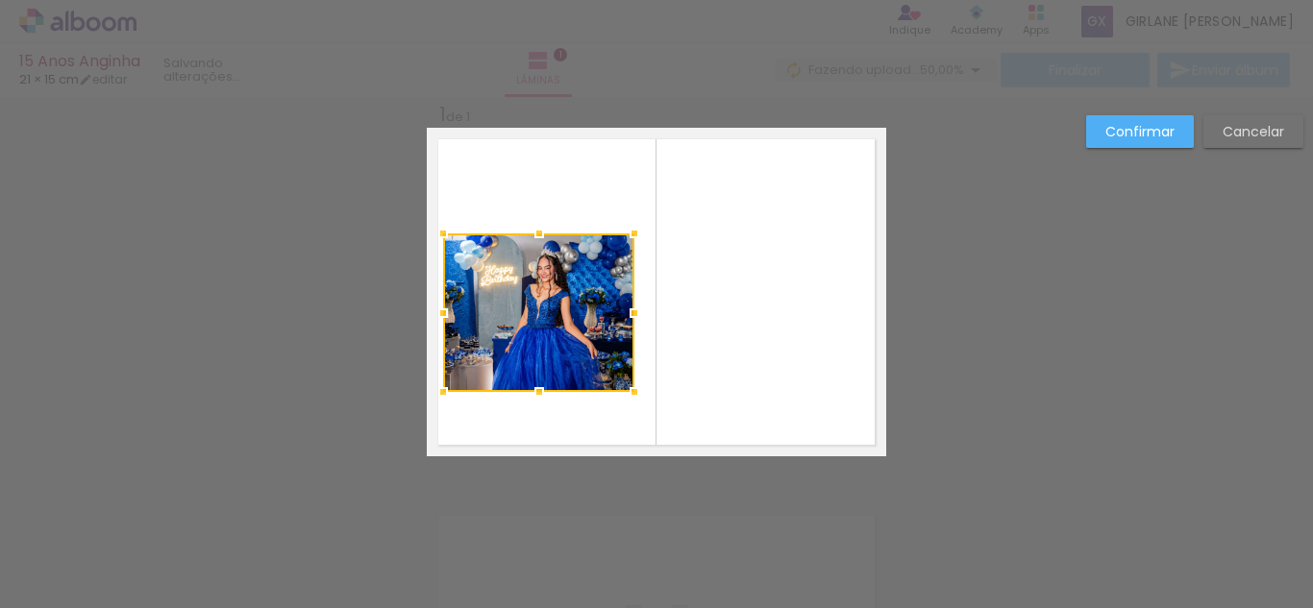
drag, startPoint x: 453, startPoint y: 346, endPoint x: 436, endPoint y: 388, distance: 45.3
click at [436, 388] on div at bounding box center [443, 392] width 38 height 38
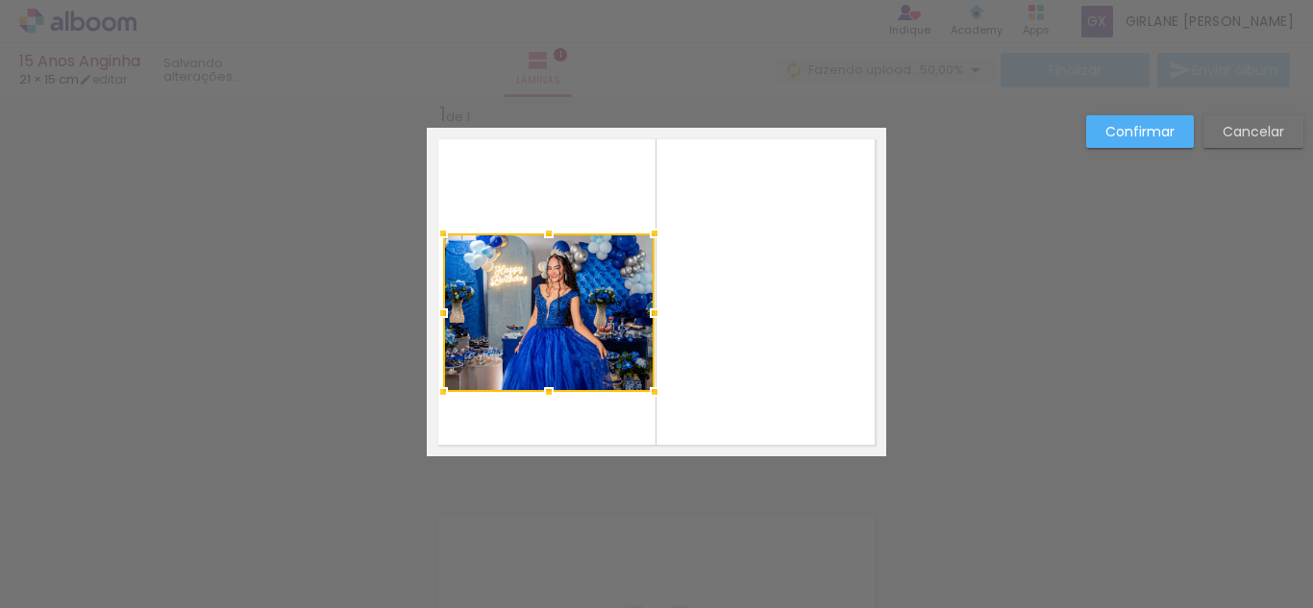
drag, startPoint x: 633, startPoint y: 313, endPoint x: 654, endPoint y: 315, distance: 20.3
click at [654, 315] on div at bounding box center [654, 313] width 38 height 38
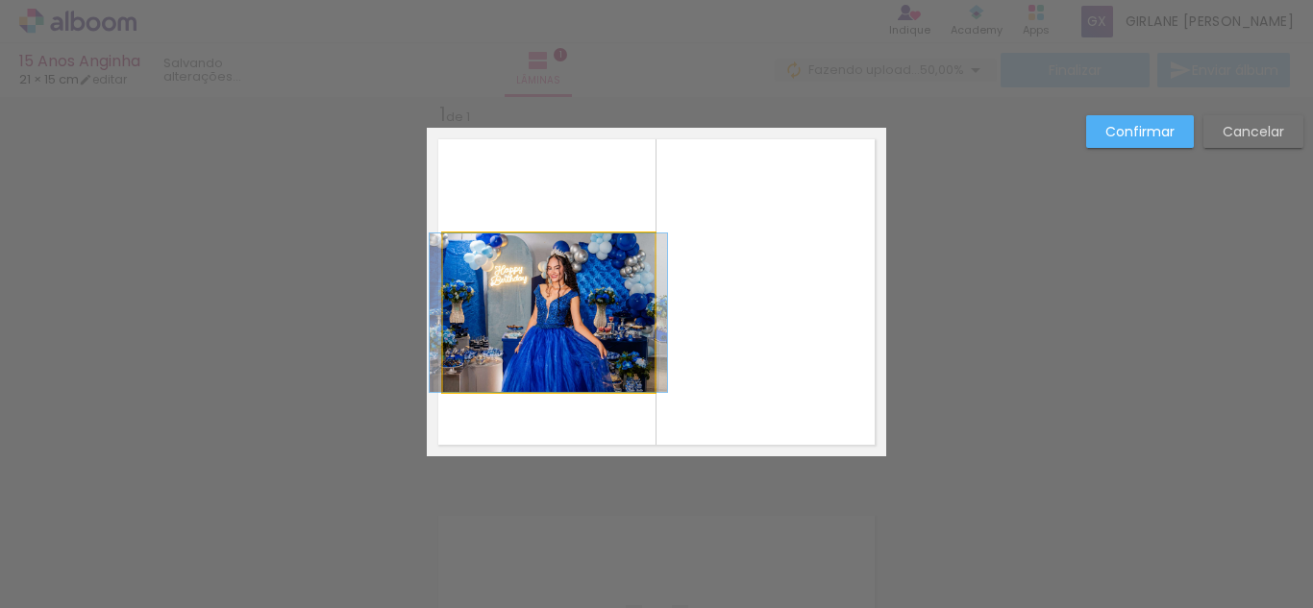
drag, startPoint x: 549, startPoint y: 308, endPoint x: 549, endPoint y: 379, distance: 71.1
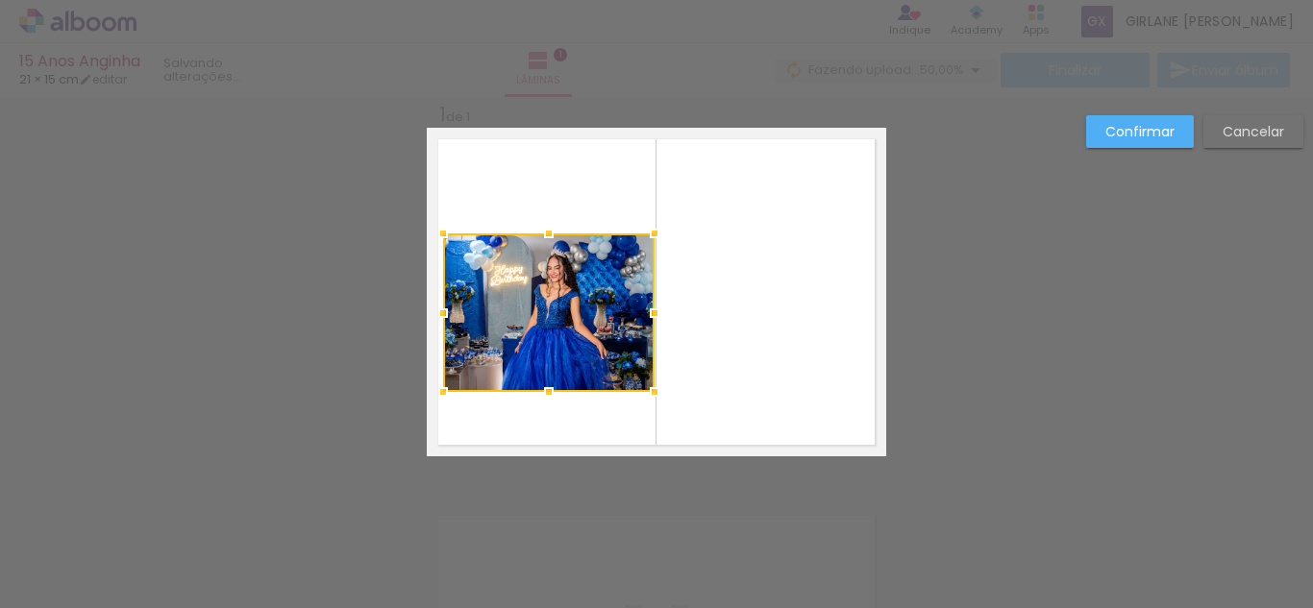
click at [569, 476] on div "Confirmar Cancelar" at bounding box center [656, 472] width 1313 height 800
click at [1102, 124] on paper-button "Confirmar" at bounding box center [1140, 131] width 108 height 33
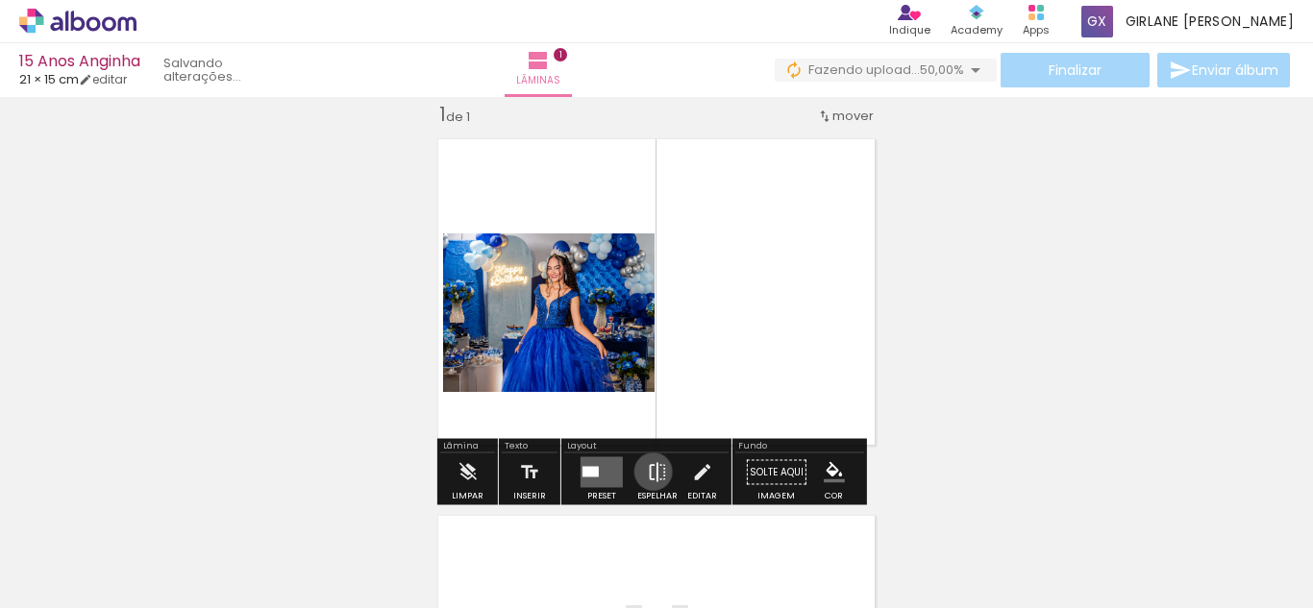
click at [649, 472] on iron-icon at bounding box center [657, 473] width 21 height 38
click at [655, 474] on iron-icon at bounding box center [657, 473] width 21 height 38
click at [647, 472] on iron-icon at bounding box center [657, 473] width 21 height 38
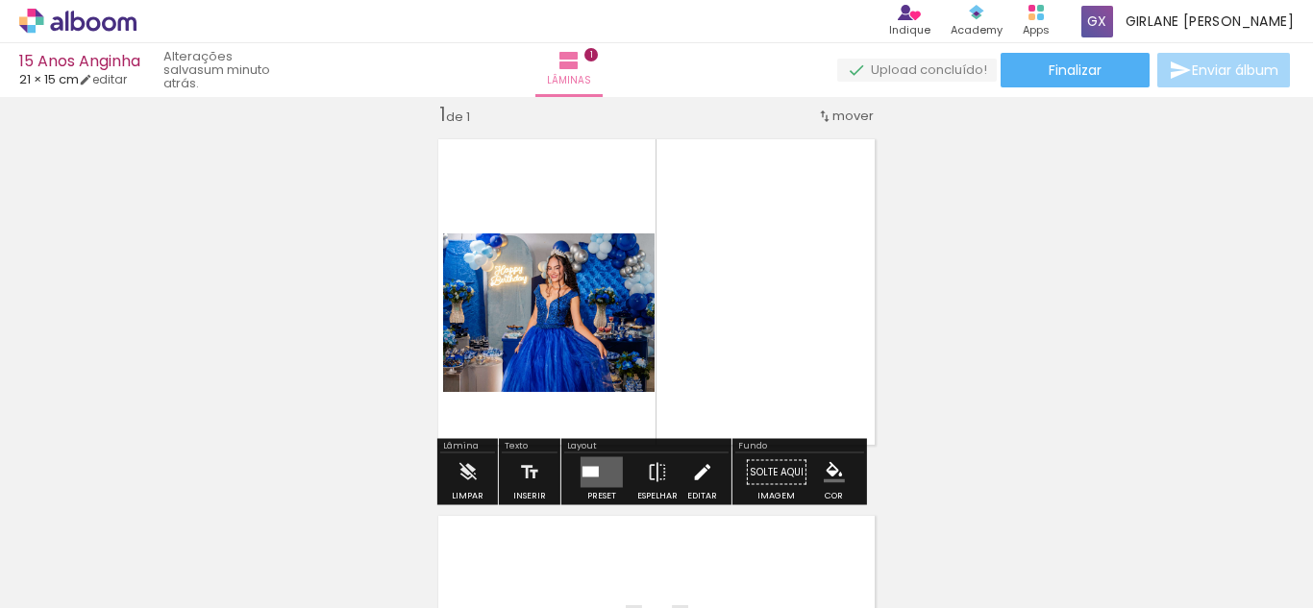
click at [695, 475] on iron-icon at bounding box center [701, 473] width 21 height 38
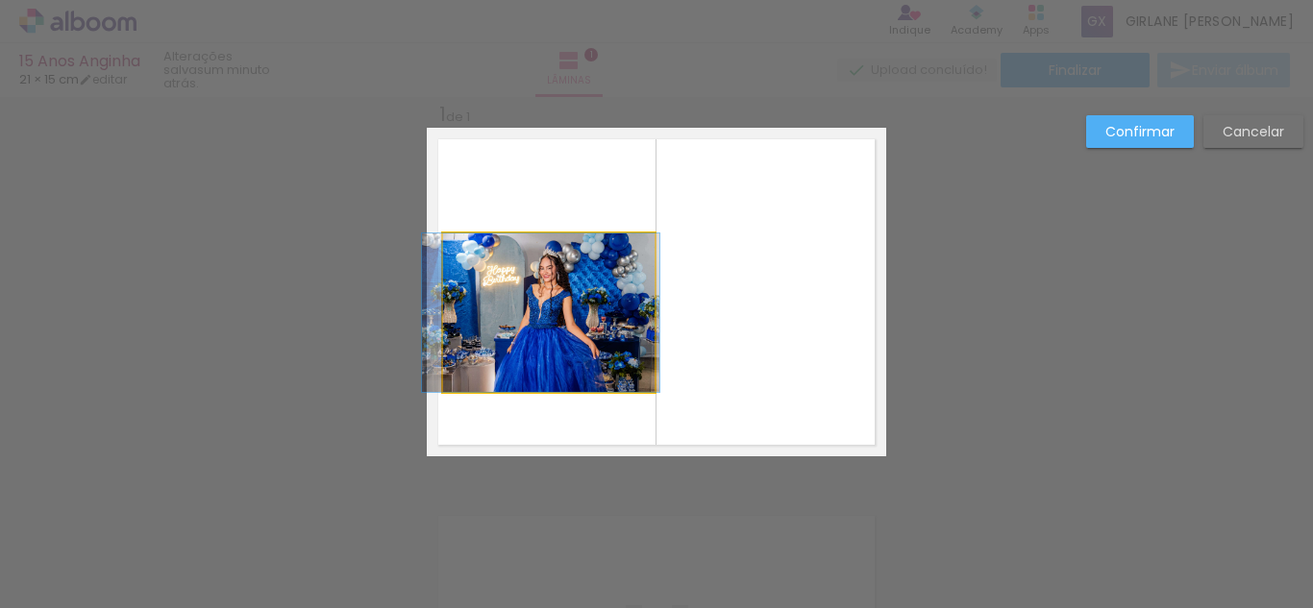
drag, startPoint x: 598, startPoint y: 341, endPoint x: 594, endPoint y: 281, distance: 60.7
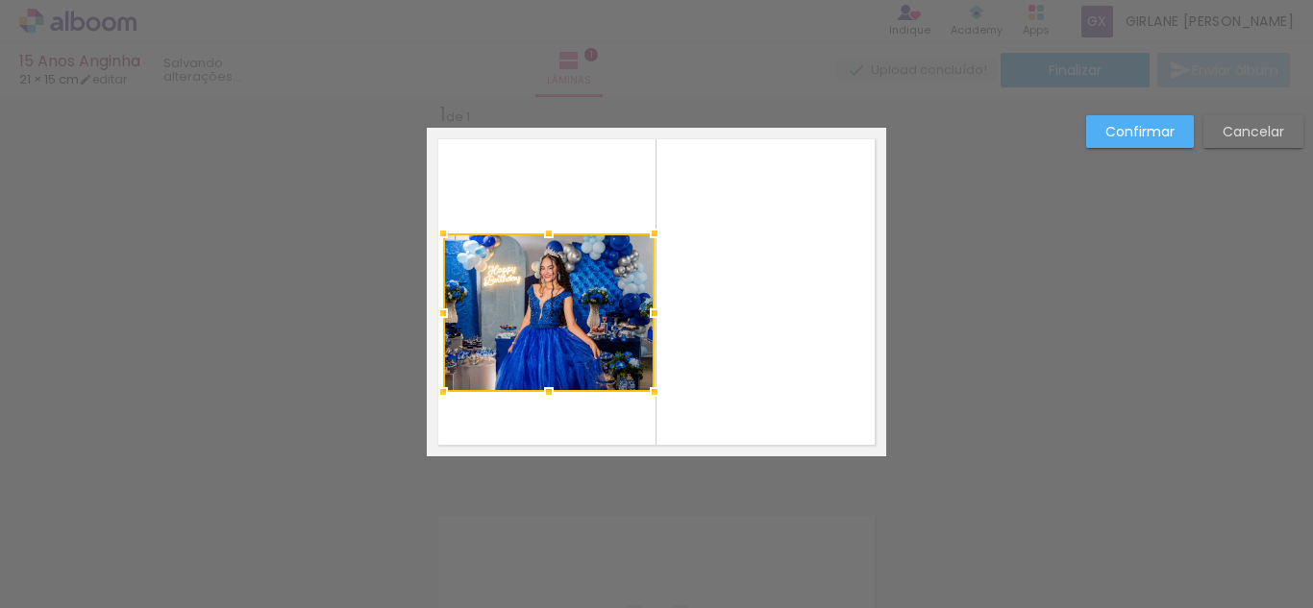
click at [0, 0] on slot "Confirmar" at bounding box center [0, 0] width 0 height 0
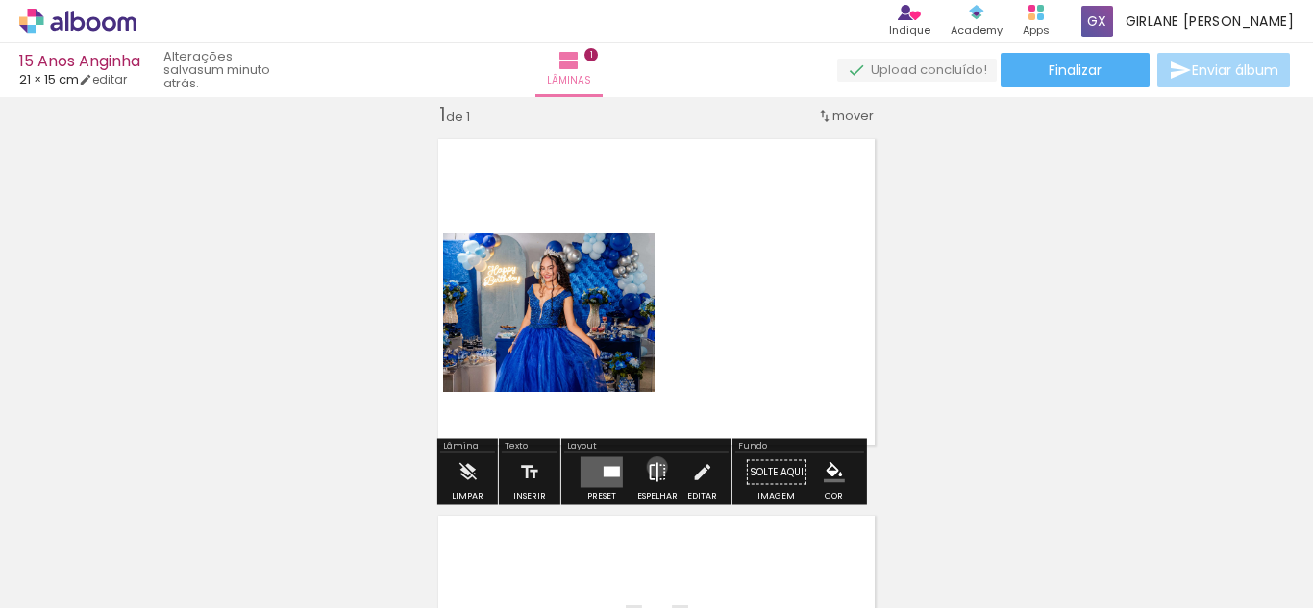
click at [653, 467] on iron-icon at bounding box center [657, 473] width 21 height 38
click at [651, 467] on iron-icon at bounding box center [657, 473] width 21 height 38
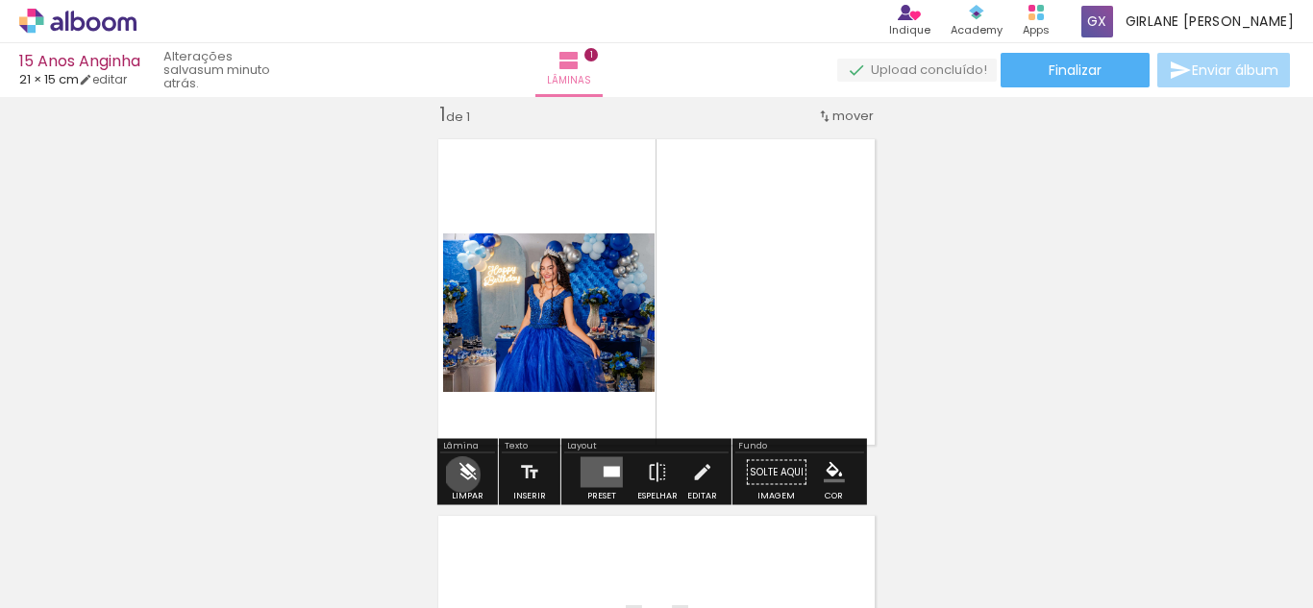
click at [462, 475] on iron-icon at bounding box center [467, 473] width 21 height 38
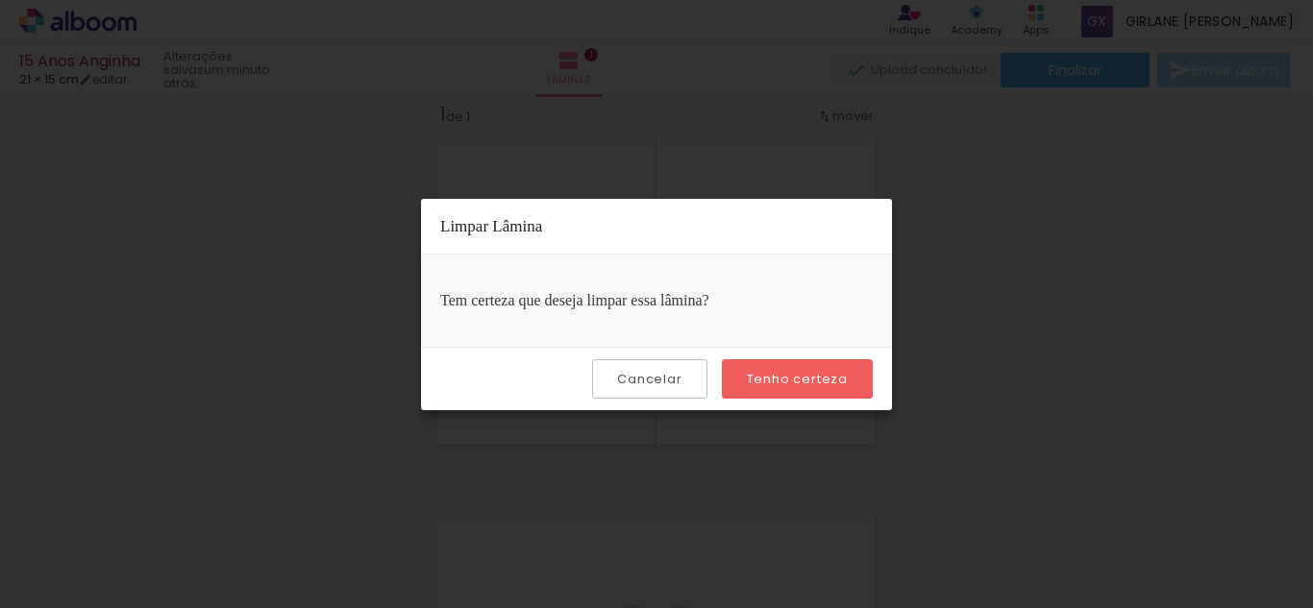
click at [746, 377] on paper-button "Tenho certeza" at bounding box center [797, 378] width 151 height 39
click at [0, 0] on slot "Tenho certeza" at bounding box center [0, 0] width 0 height 0
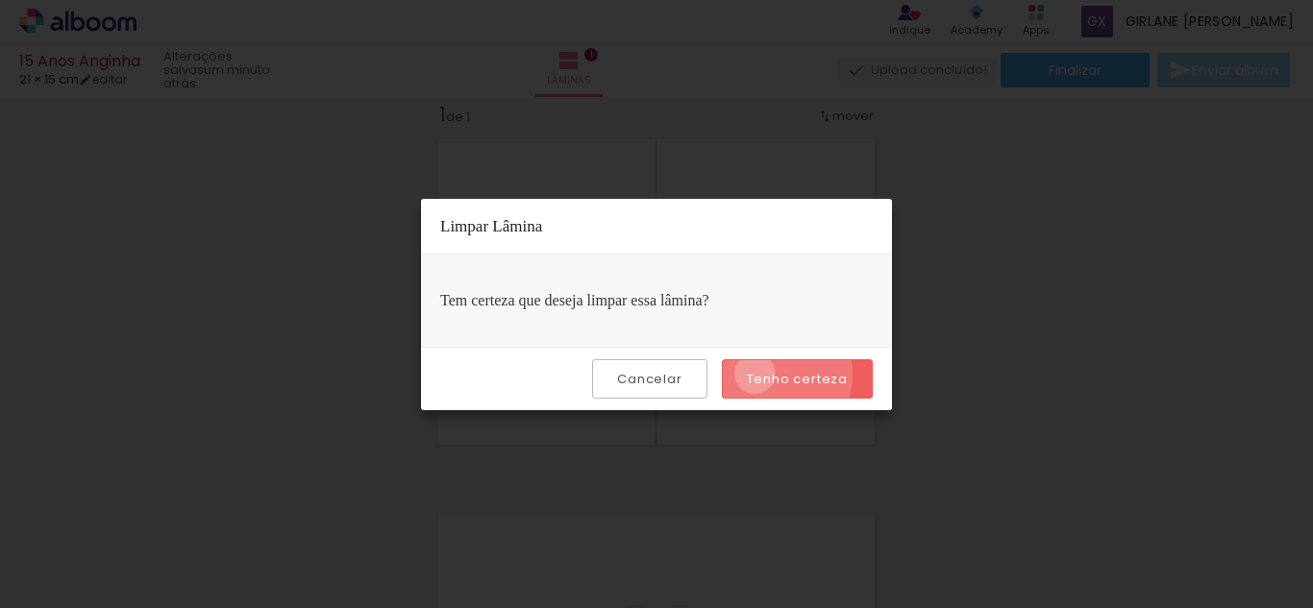
click at [0, 0] on slot "Tenho certeza" at bounding box center [0, 0] width 0 height 0
click at [993, 374] on iron-overlay-backdrop at bounding box center [656, 304] width 1313 height 608
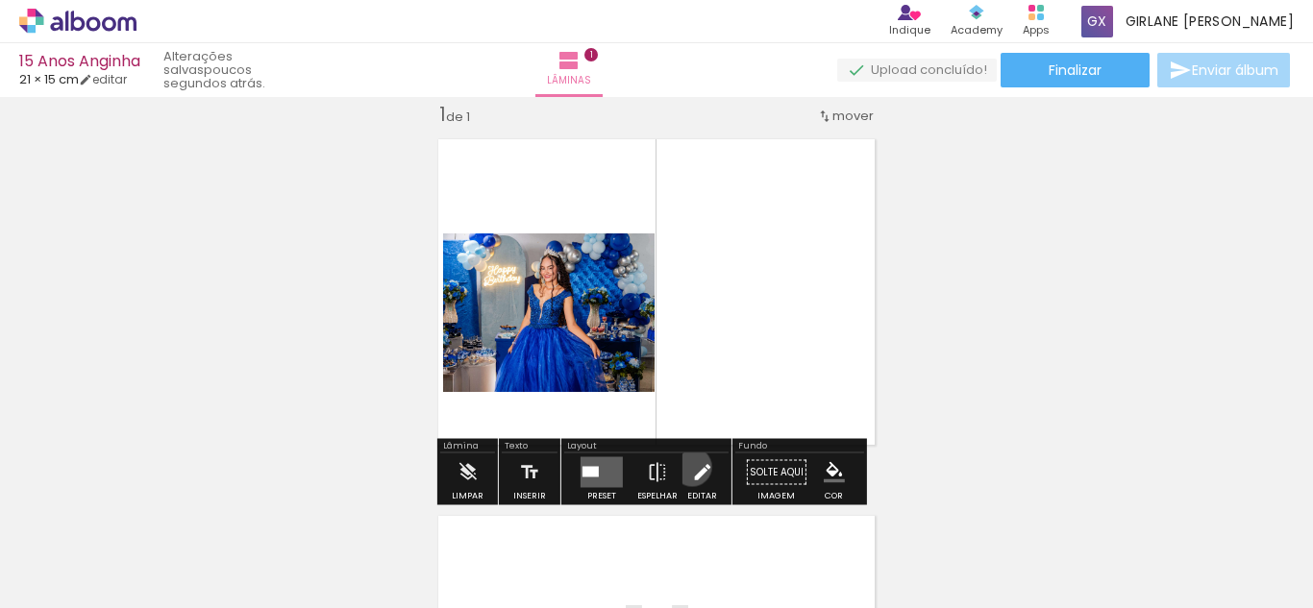
click at [691, 467] on iron-icon at bounding box center [701, 473] width 21 height 38
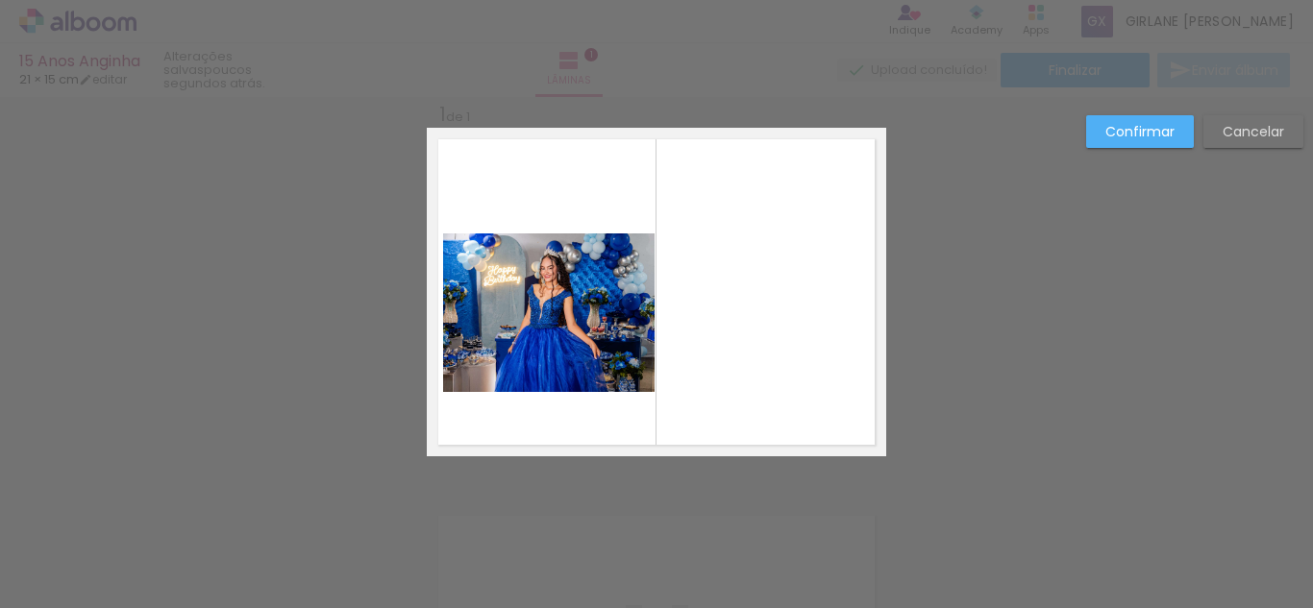
click at [1174, 104] on div "Confirmar Cancelar" at bounding box center [656, 472] width 1313 height 800
click at [0, 0] on slot "Confirmar" at bounding box center [0, 0] width 0 height 0
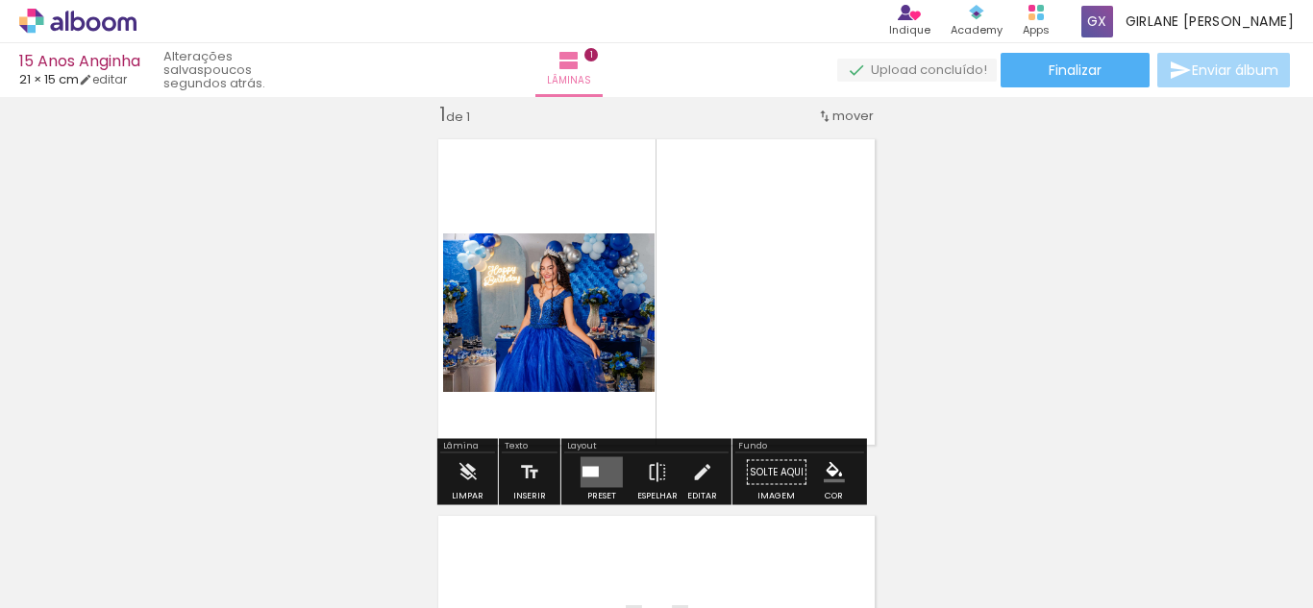
drag, startPoint x: 772, startPoint y: 324, endPoint x: 785, endPoint y: 330, distance: 14.6
click at [785, 330] on quentale-layouter at bounding box center [656, 292] width 459 height 329
click at [649, 32] on div "› Editor de álbum Indique Indique e ganhe Conteúdo que inspira Academy Produtos…" at bounding box center [656, 21] width 1313 height 43
click at [603, 71] on paper-button "Lâminas 1" at bounding box center [568, 70] width 67 height 54
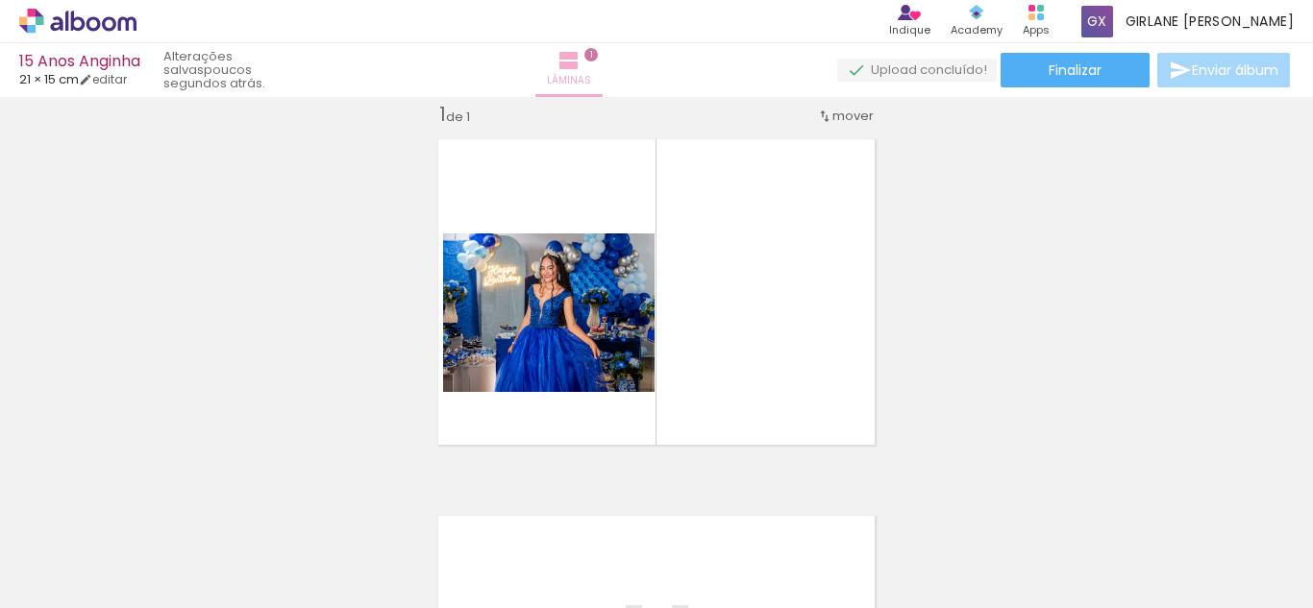
click at [581, 68] on iron-icon at bounding box center [568, 60] width 23 height 23
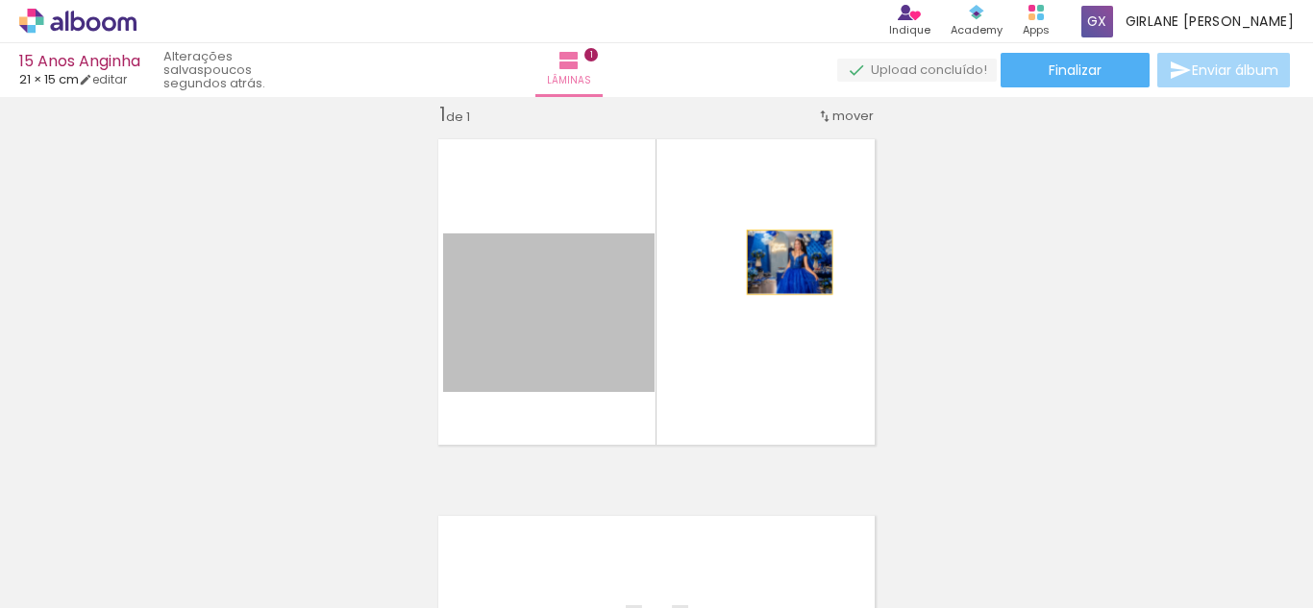
drag, startPoint x: 574, startPoint y: 325, endPoint x: 782, endPoint y: 262, distance: 217.7
click at [782, 262] on quentale-layouter at bounding box center [656, 292] width 459 height 329
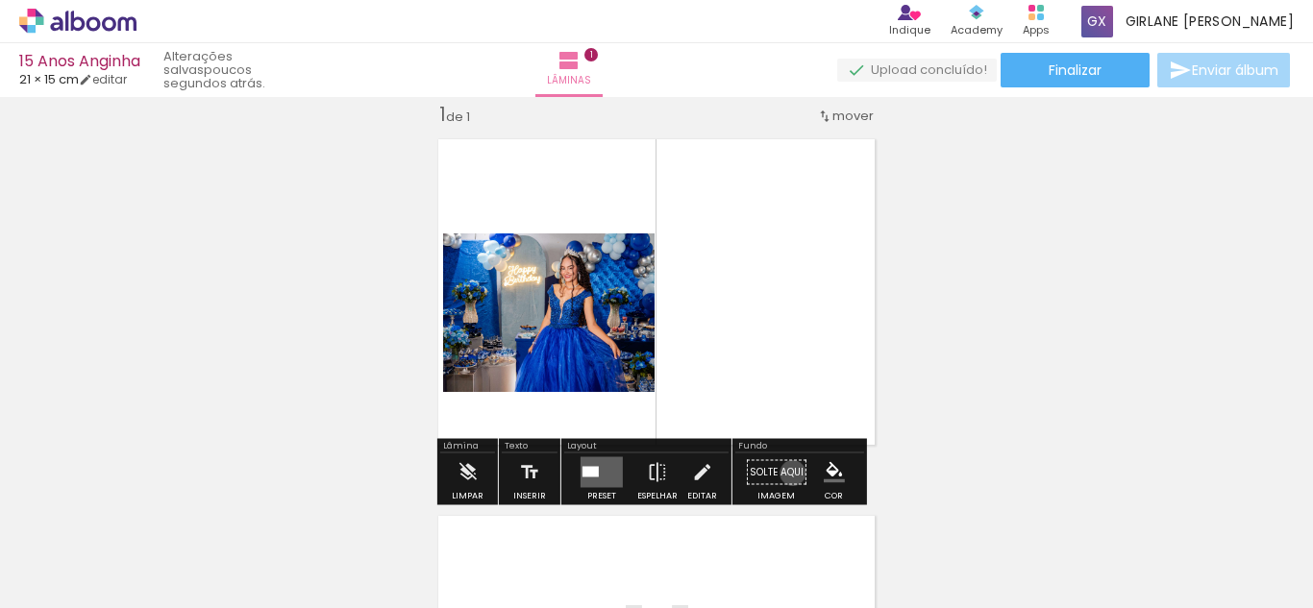
click at [786, 473] on paper-button "Solte aqui Imagem" at bounding box center [776, 478] width 69 height 49
click at [604, 412] on quentale-layouter at bounding box center [656, 292] width 459 height 329
drag, startPoint x: 604, startPoint y: 412, endPoint x: 808, endPoint y: 459, distance: 210.1
click at [766, 450] on div "Inserir lâmina 1 de 1" at bounding box center [656, 456] width 1313 height 754
drag, startPoint x: 813, startPoint y: 464, endPoint x: 799, endPoint y: 464, distance: 14.4
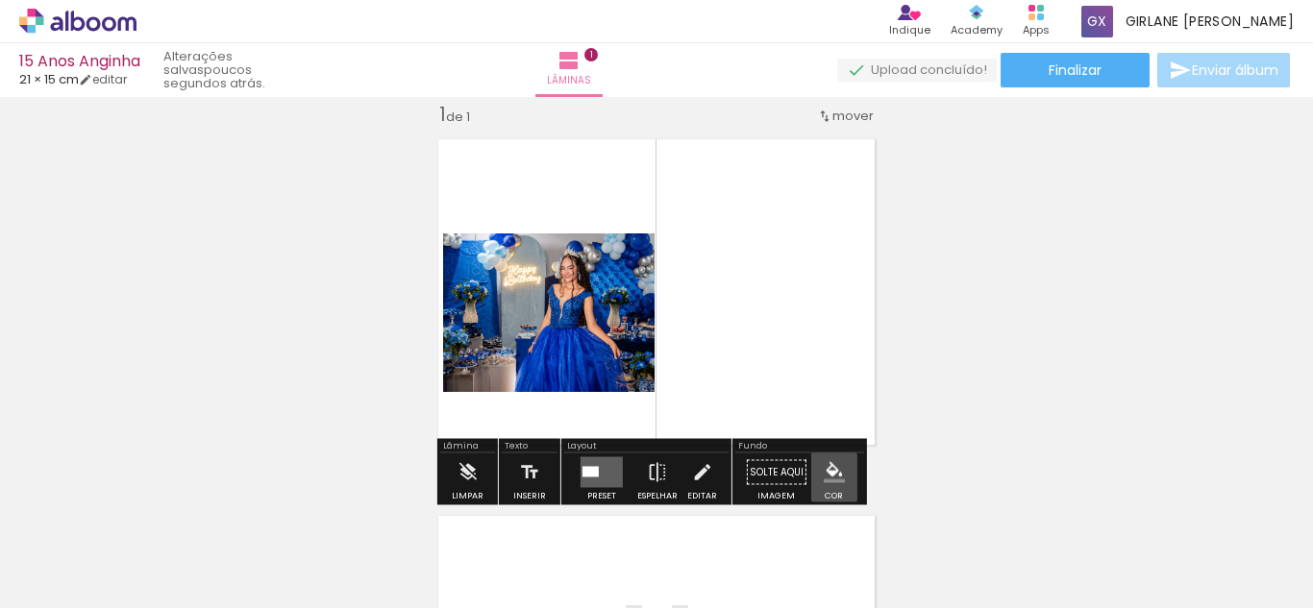
click at [799, 464] on div "Solte aqui Imagem Cor" at bounding box center [799, 478] width 129 height 49
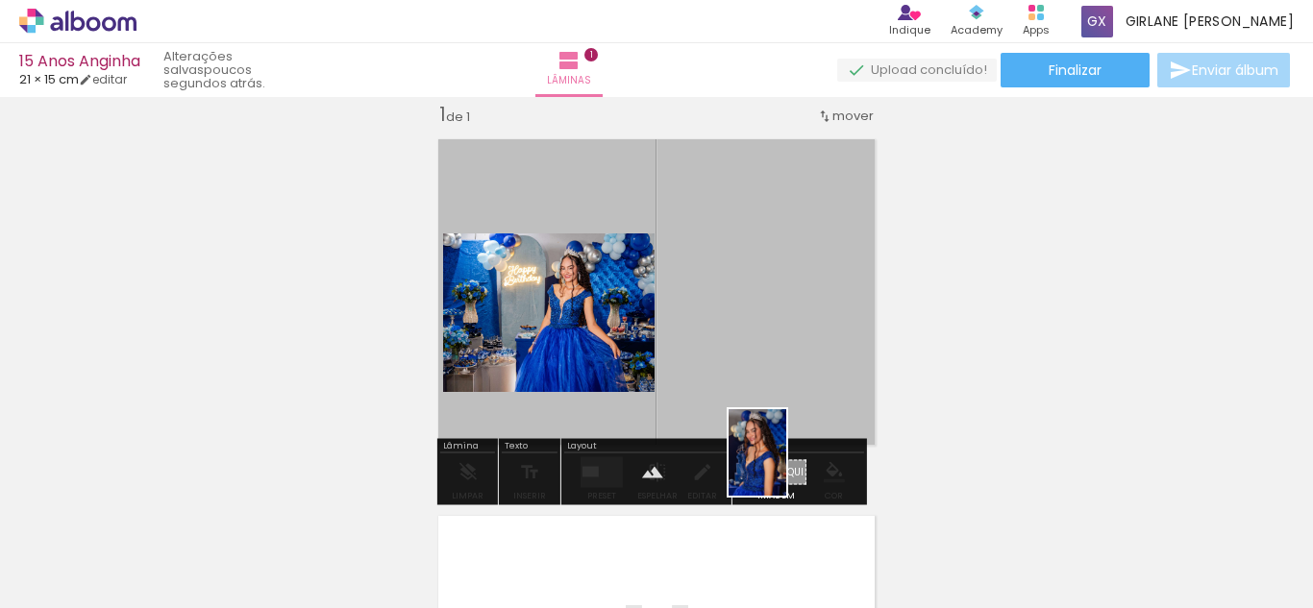
drag, startPoint x: 210, startPoint y: 553, endPoint x: 786, endPoint y: 467, distance: 583.0
click at [786, 467] on quentale-workspace at bounding box center [656, 304] width 1313 height 608
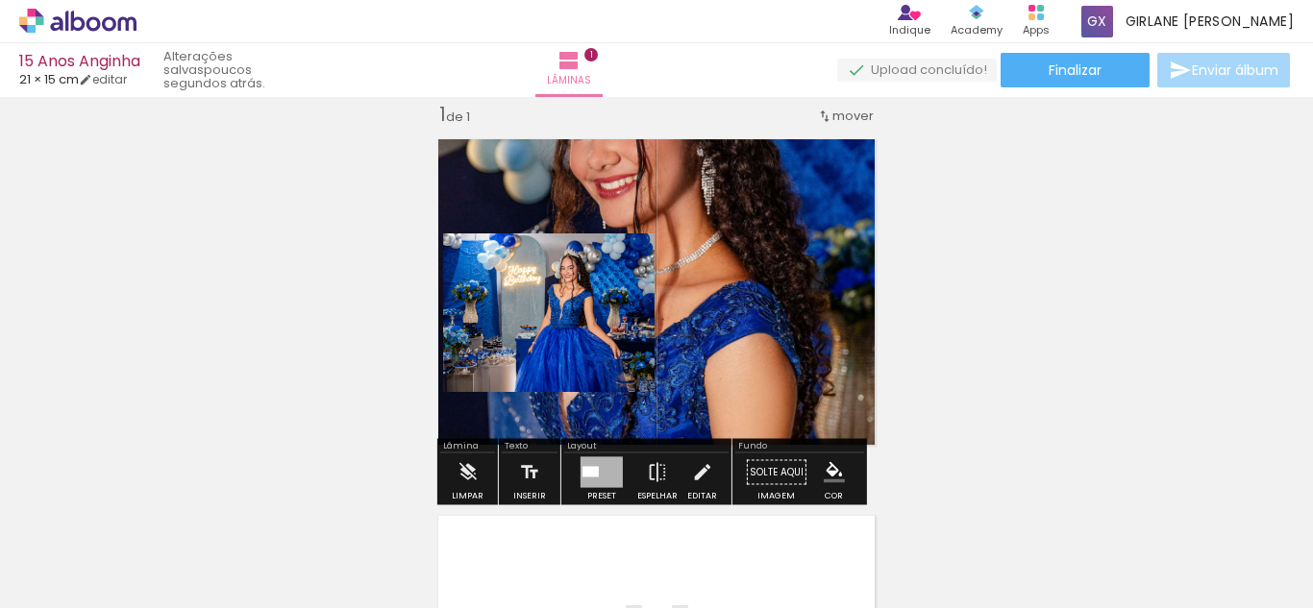
click at [727, 349] on quentale-layouter at bounding box center [656, 292] width 459 height 329
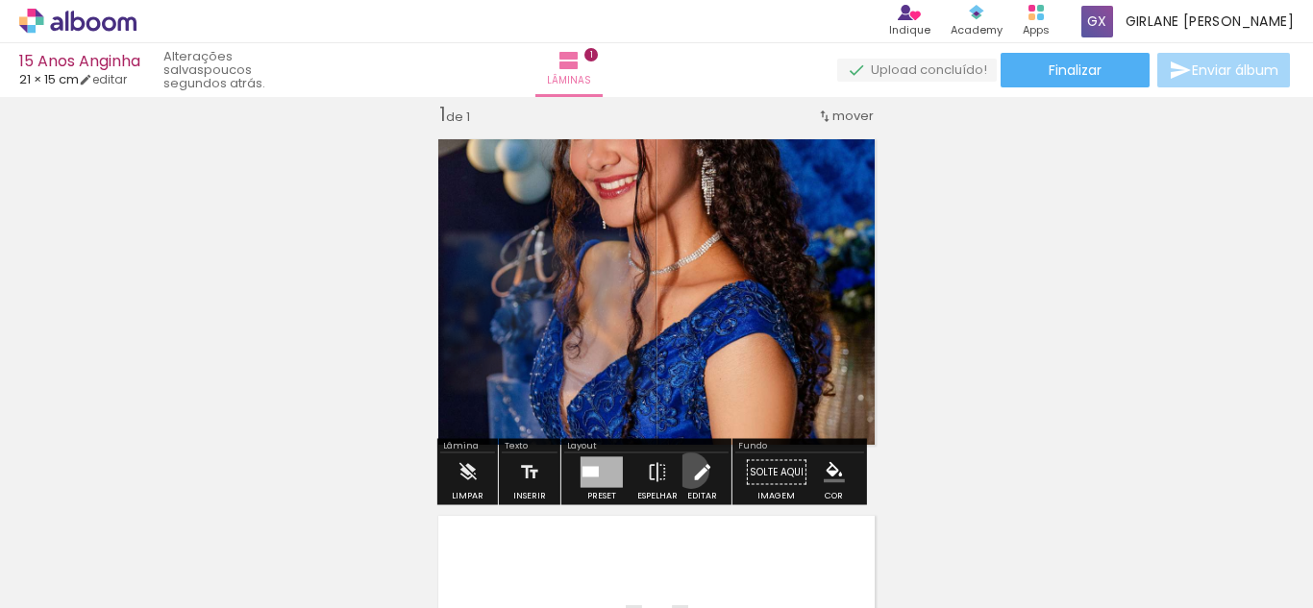
click at [691, 471] on iron-icon at bounding box center [701, 473] width 21 height 38
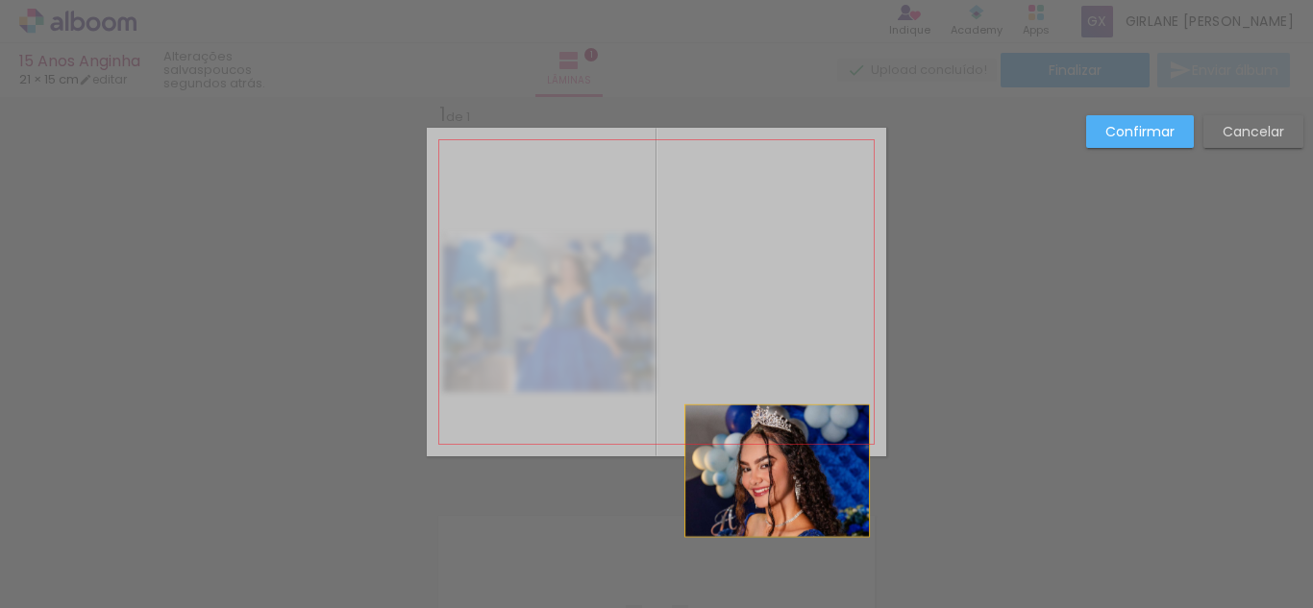
drag, startPoint x: 727, startPoint y: 307, endPoint x: 770, endPoint y: 471, distance: 170.0
click at [770, 471] on div "Inserir lâmina 1 de 1 Confirmar Cancelar" at bounding box center [656, 472] width 1313 height 800
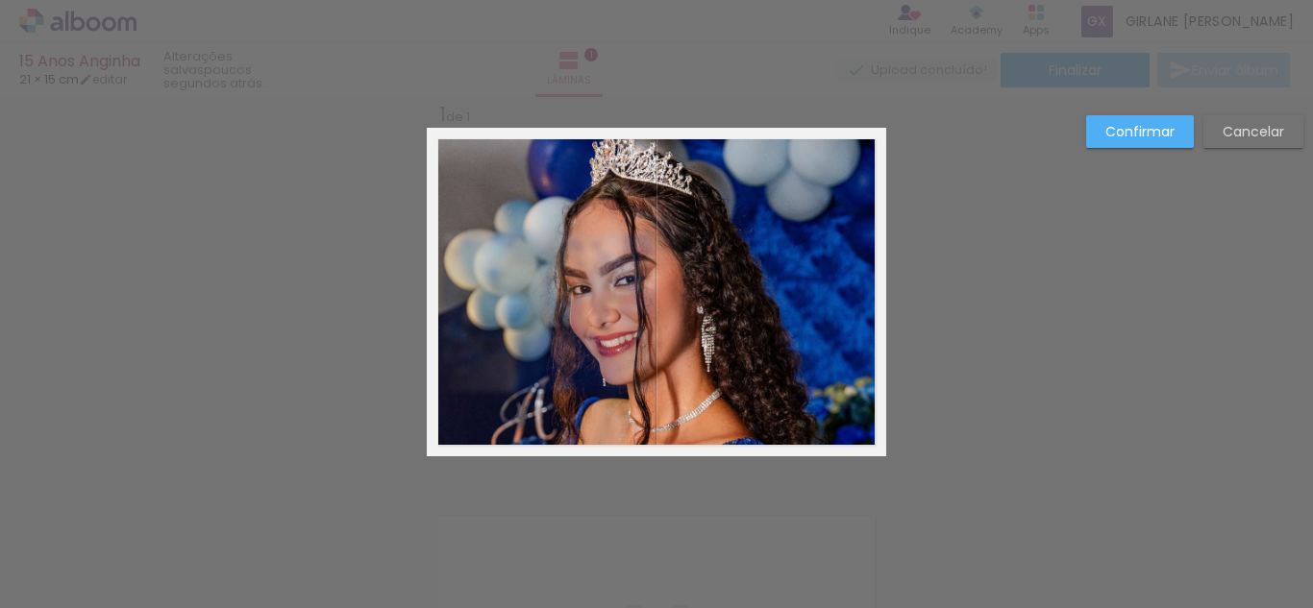
click at [1011, 407] on div "Confirmar Cancelar" at bounding box center [656, 472] width 1313 height 800
click at [0, 0] on slot "Confirmar" at bounding box center [0, 0] width 0 height 0
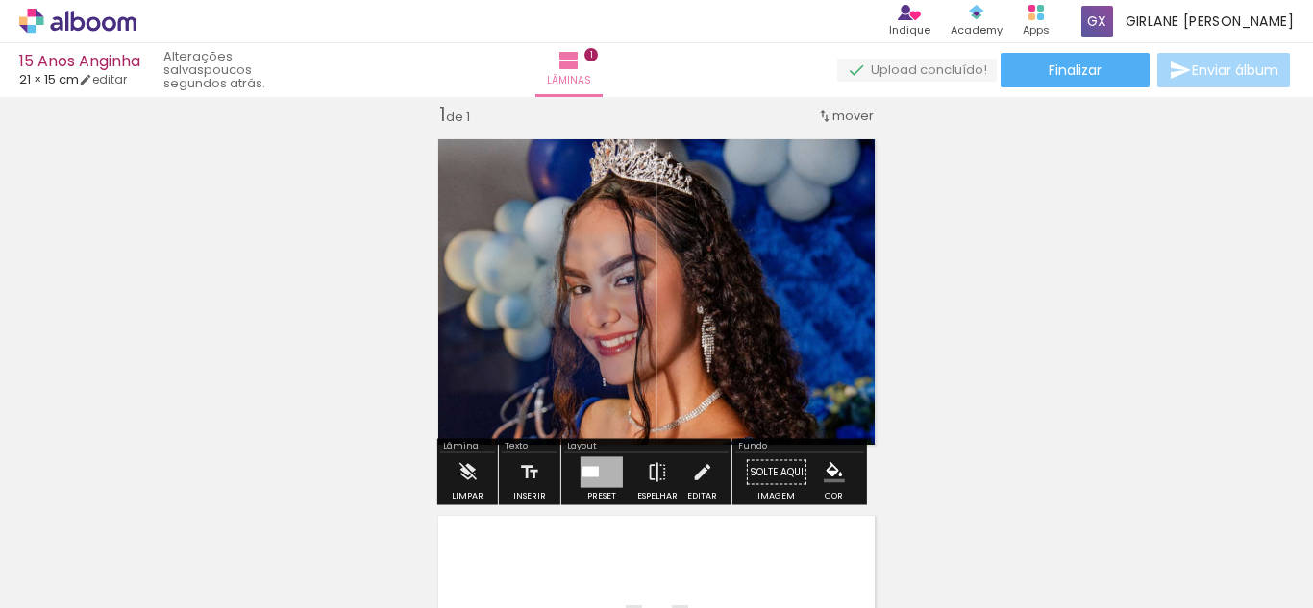
click at [1053, 276] on div "Inserir lâmina 1 de 1" at bounding box center [656, 456] width 1313 height 754
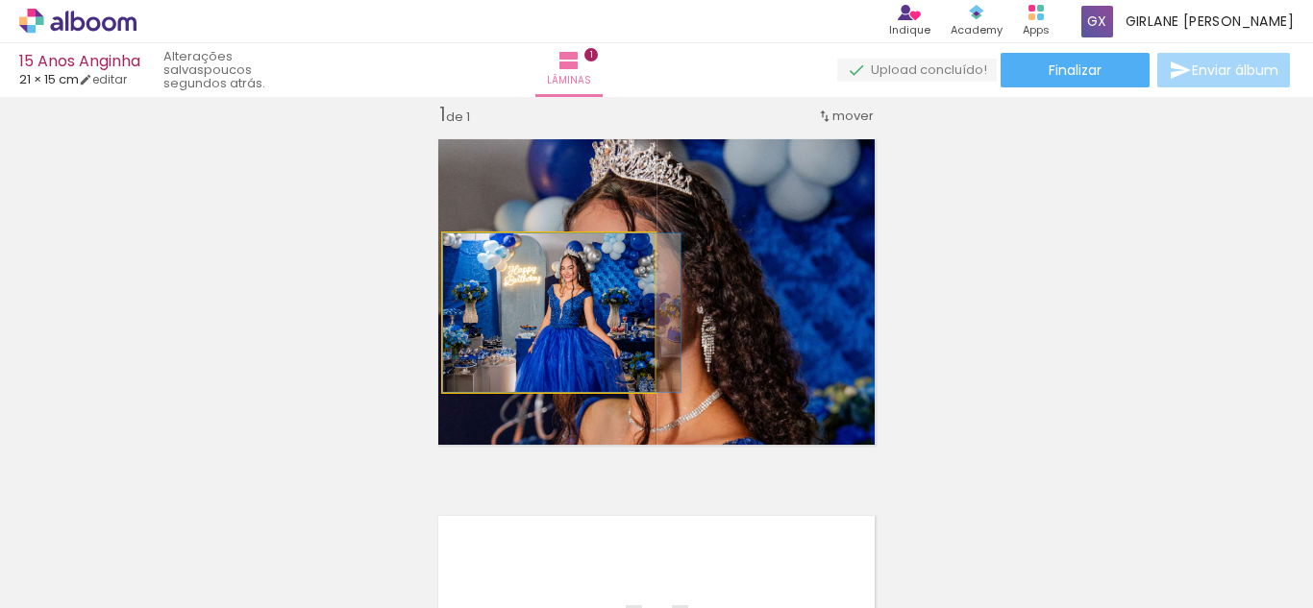
drag, startPoint x: 550, startPoint y: 342, endPoint x: 589, endPoint y: 374, distance: 50.6
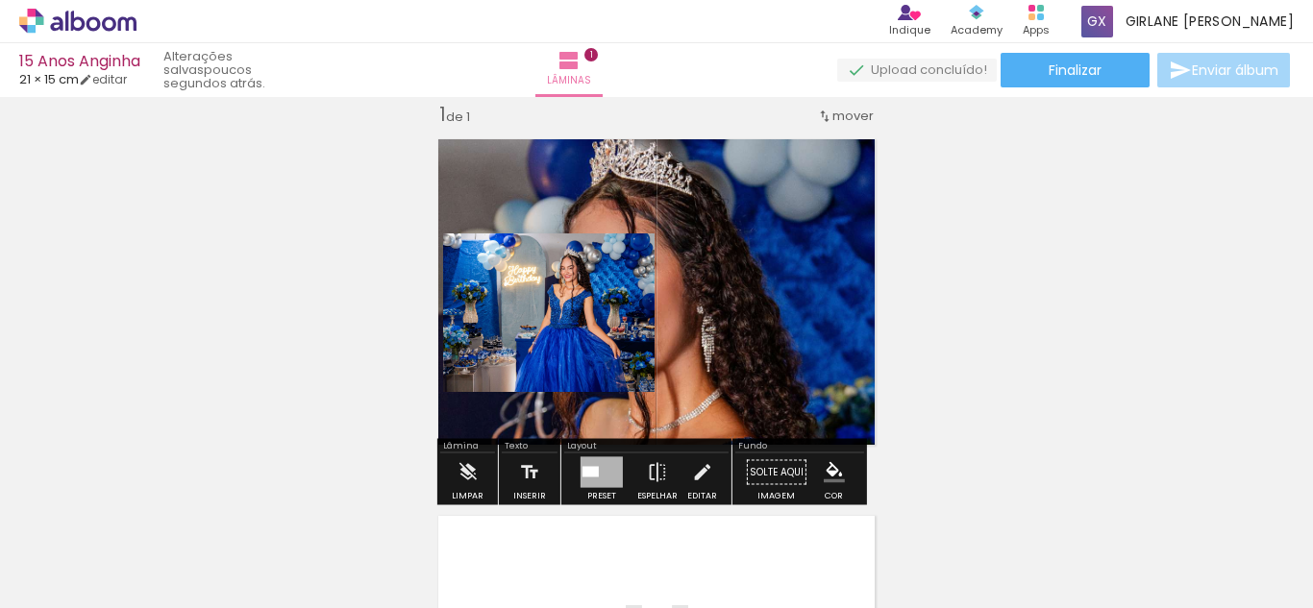
drag, startPoint x: 713, startPoint y: 320, endPoint x: 741, endPoint y: 325, distance: 28.3
click at [741, 325] on quentale-layouter at bounding box center [656, 292] width 459 height 329
drag, startPoint x: 607, startPoint y: 191, endPoint x: 686, endPoint y: 206, distance: 80.1
click at [686, 206] on quentale-layouter at bounding box center [656, 292] width 459 height 329
click at [723, 290] on quentale-layouter at bounding box center [656, 292] width 459 height 329
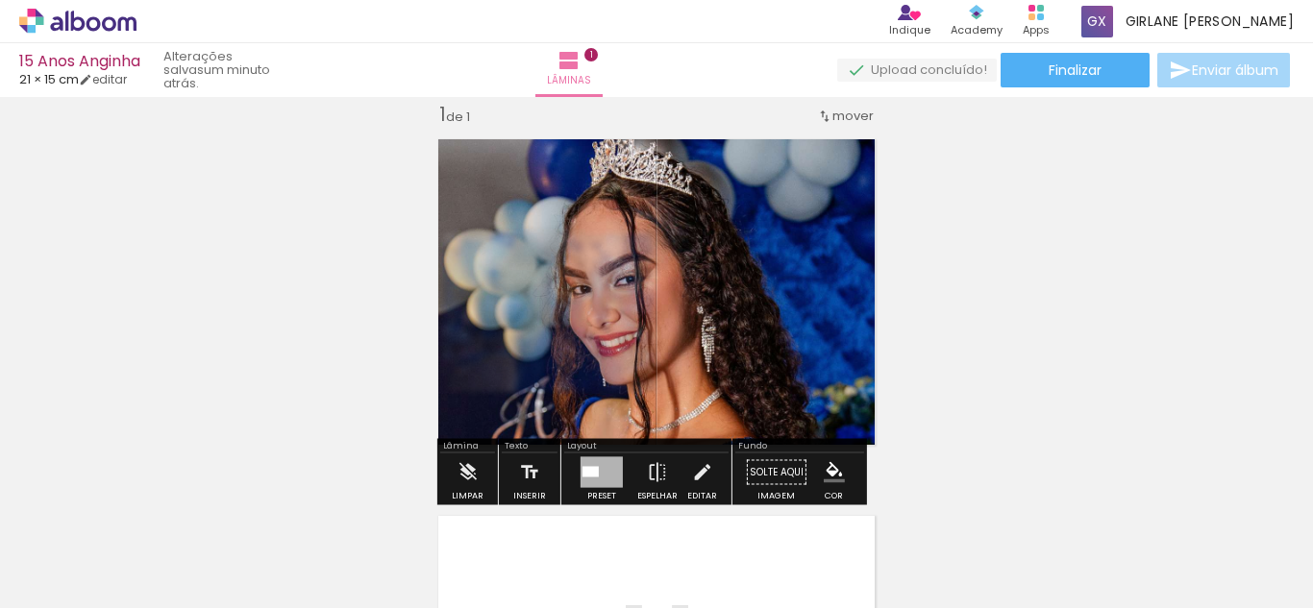
click at [991, 302] on div "Inserir lâmina 1 de 1" at bounding box center [656, 456] width 1313 height 754
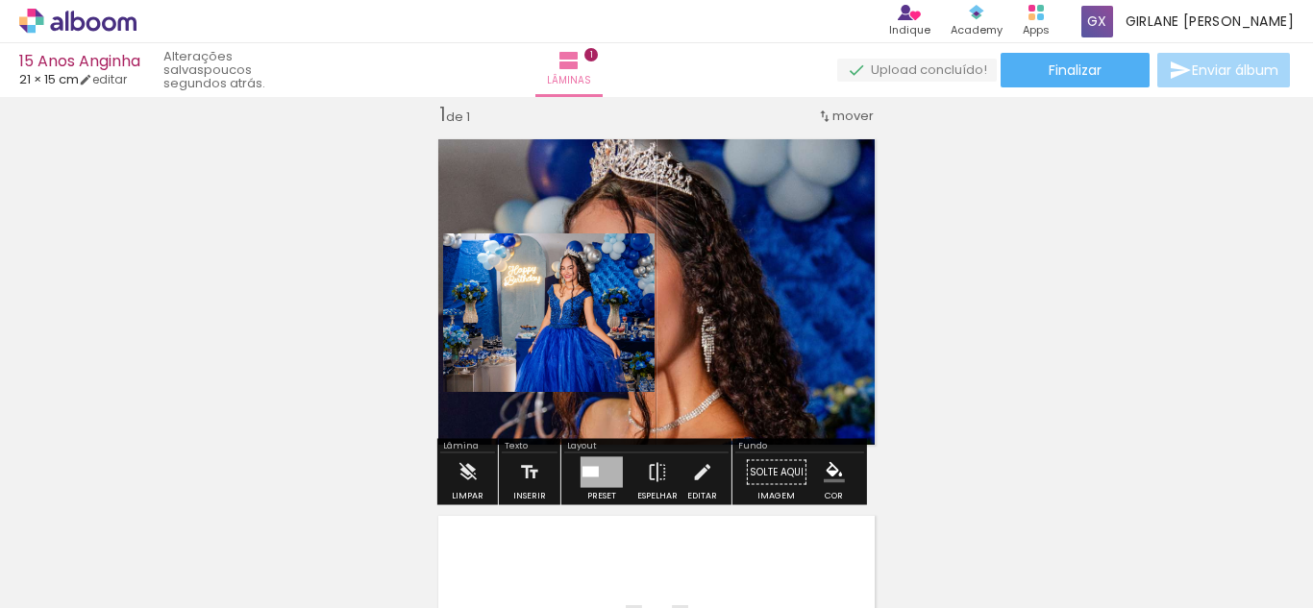
click at [601, 209] on quentale-layouter at bounding box center [656, 292] width 459 height 329
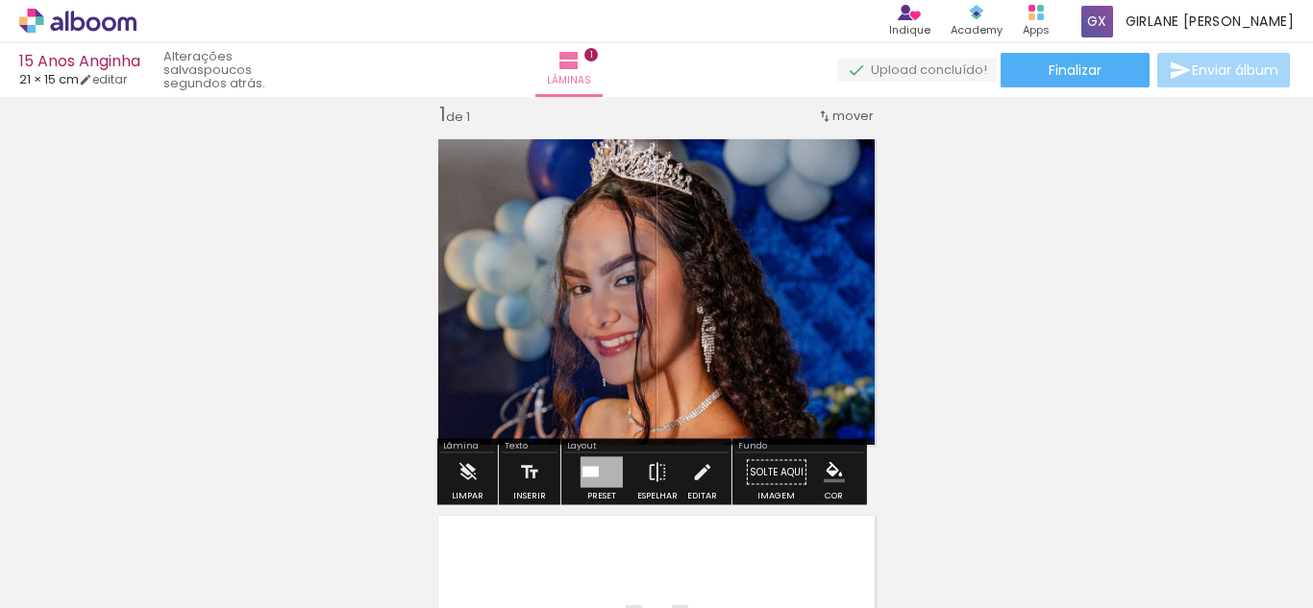
click at [963, 369] on div "Inserir lâmina 1 de 1" at bounding box center [656, 456] width 1313 height 754
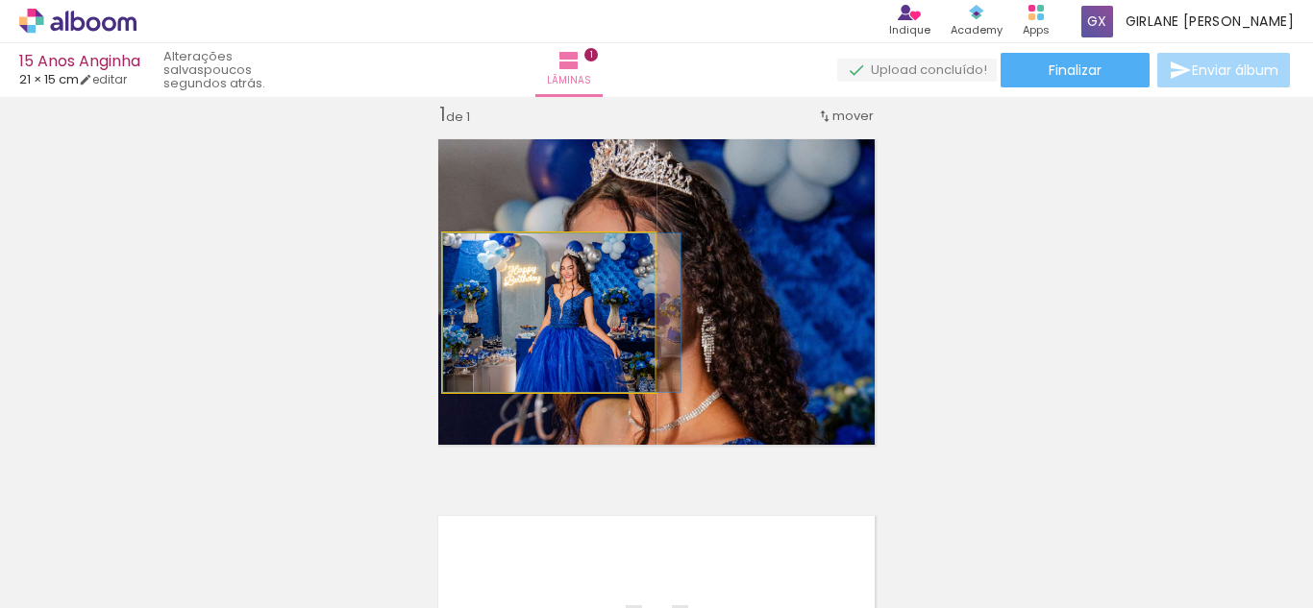
drag, startPoint x: 558, startPoint y: 344, endPoint x: 558, endPoint y: 367, distance: 23.1
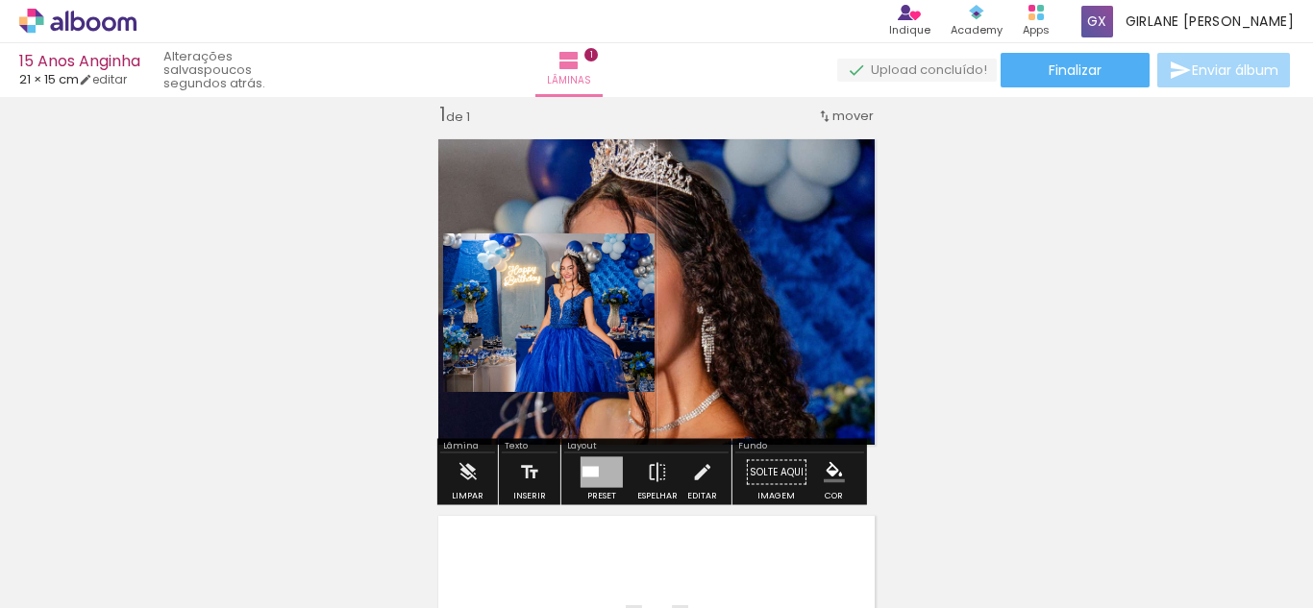
drag, startPoint x: 773, startPoint y: 231, endPoint x: 739, endPoint y: 235, distance: 34.0
click at [739, 235] on quentale-layouter at bounding box center [656, 292] width 459 height 329
click at [944, 289] on div "Inserir lâmina 1 de 1" at bounding box center [656, 456] width 1313 height 754
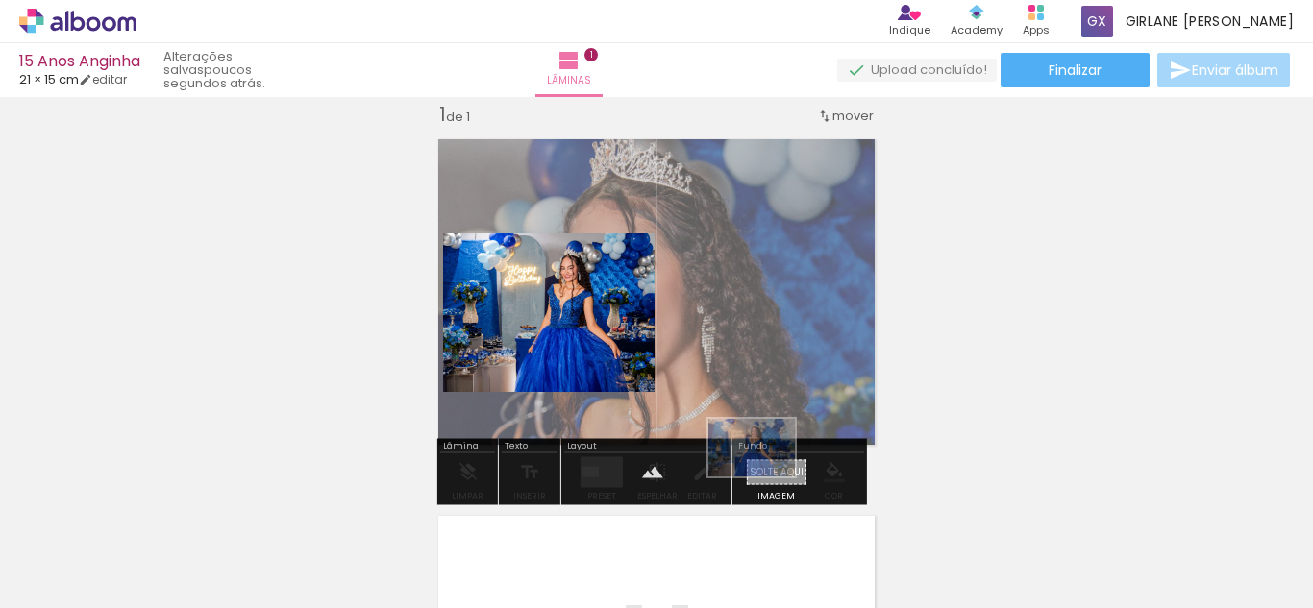
drag, startPoint x: 344, startPoint y: 551, endPoint x: 766, endPoint y: 477, distance: 428.4
click at [766, 477] on quentale-workspace at bounding box center [656, 304] width 1313 height 608
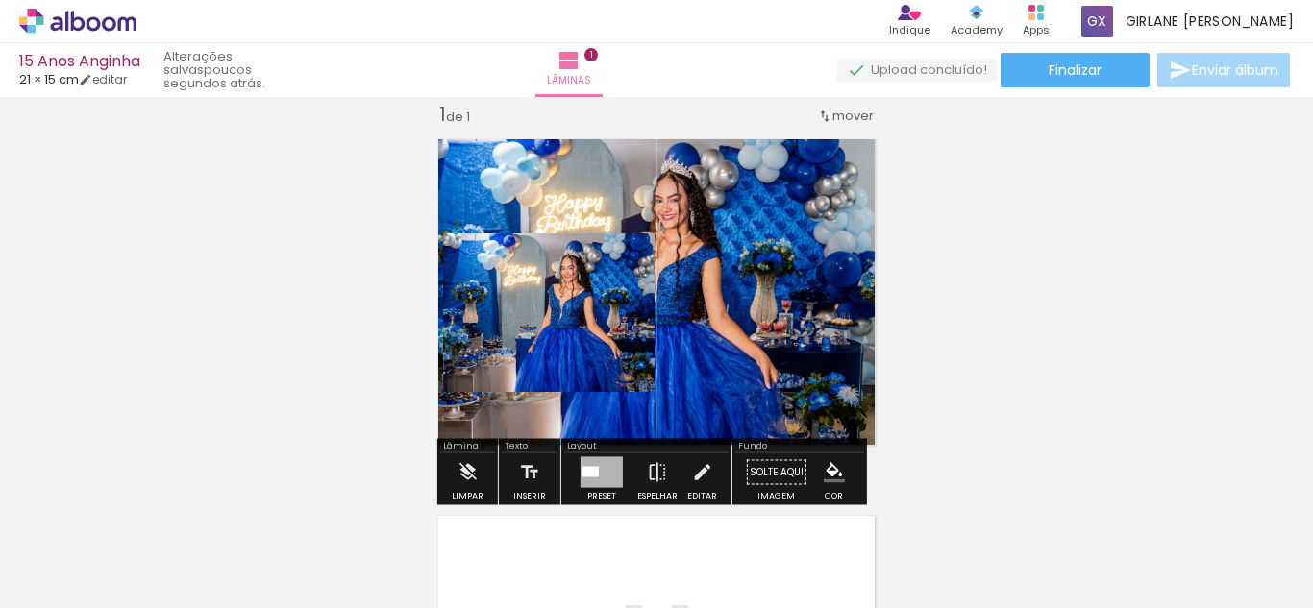
click at [977, 318] on div "Inserir lâmina 1 de 1" at bounding box center [656, 456] width 1313 height 754
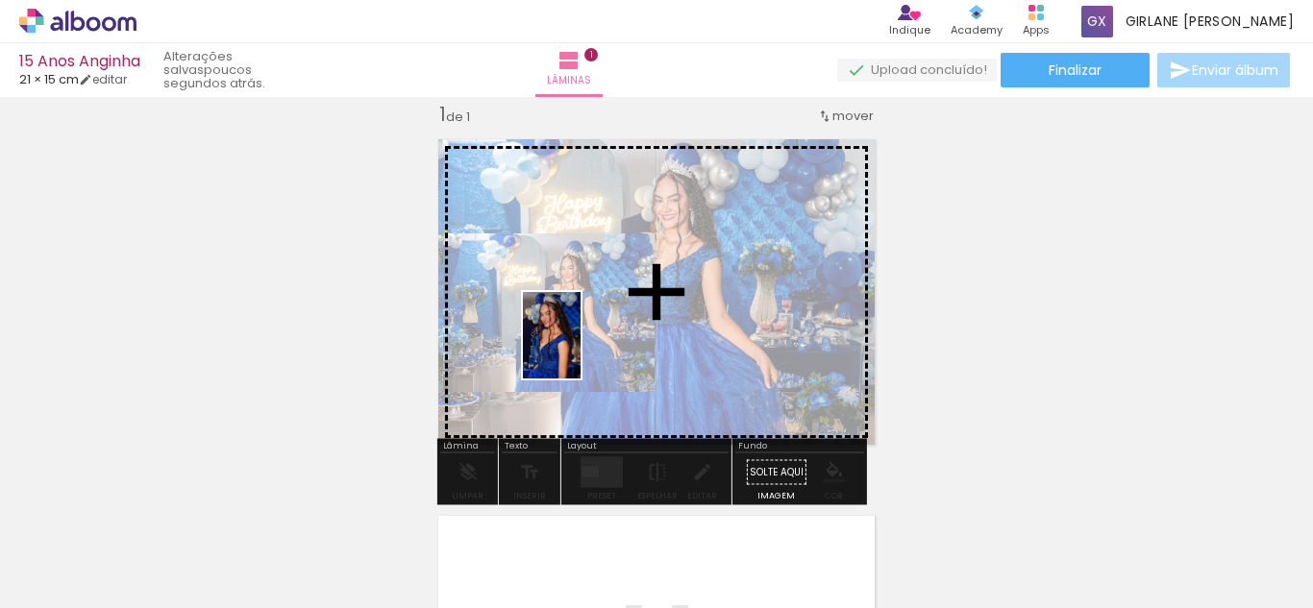
drag, startPoint x: 210, startPoint y: 552, endPoint x: 581, endPoint y: 350, distance: 421.5
click at [581, 350] on quentale-workspace at bounding box center [656, 304] width 1313 height 608
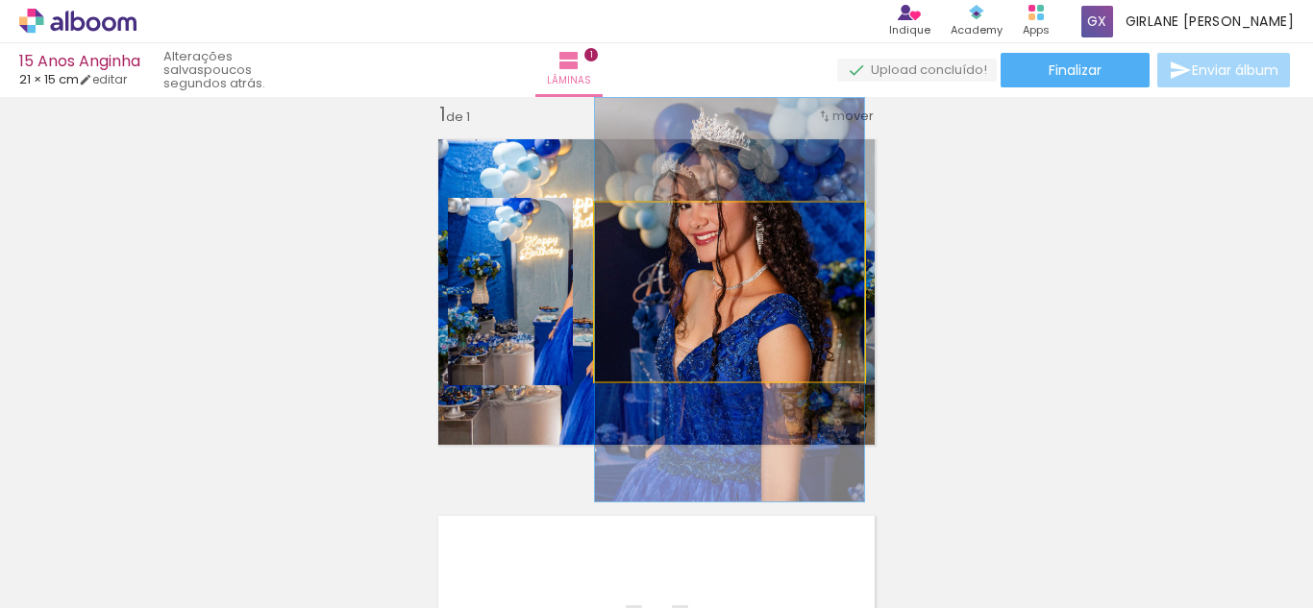
drag, startPoint x: 785, startPoint y: 343, endPoint x: 795, endPoint y: 351, distance: 12.3
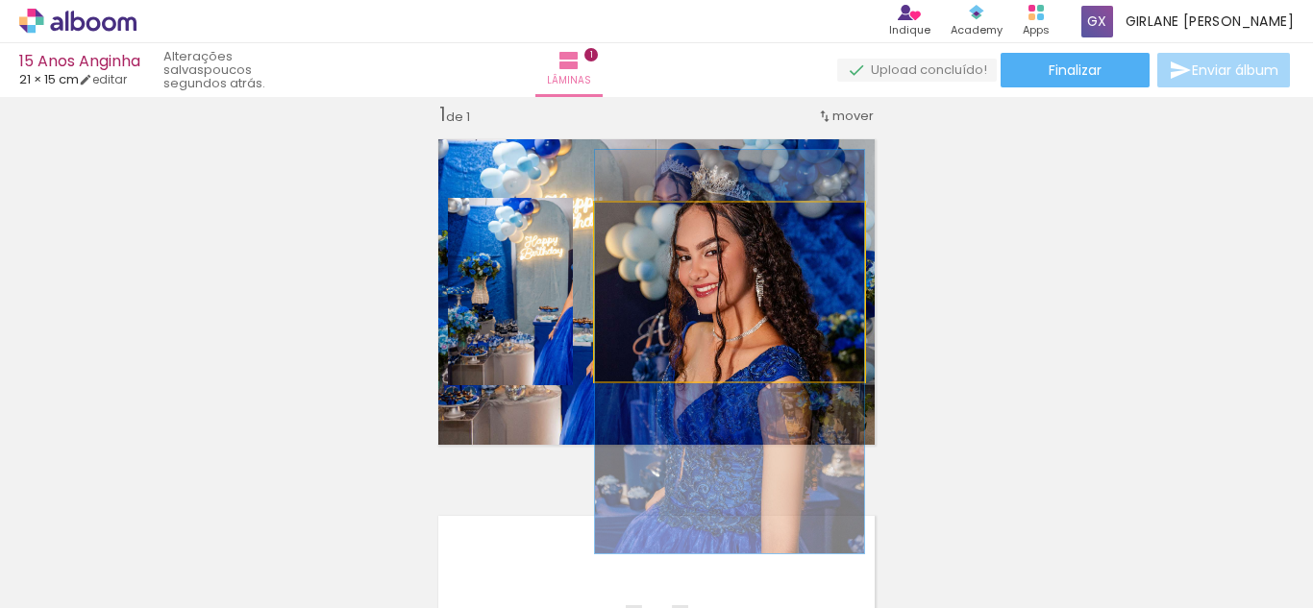
drag, startPoint x: 772, startPoint y: 336, endPoint x: 771, endPoint y: 388, distance: 51.9
click at [771, 388] on quentale-layouter at bounding box center [656, 292] width 459 height 329
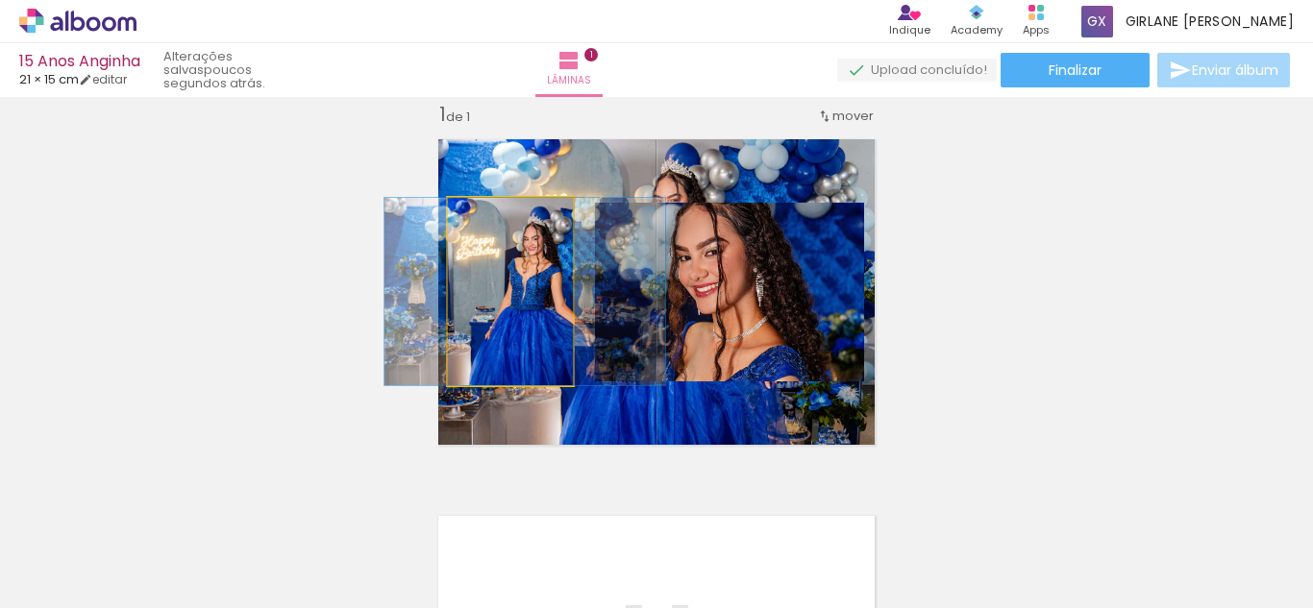
drag, startPoint x: 504, startPoint y: 334, endPoint x: 440, endPoint y: 343, distance: 64.0
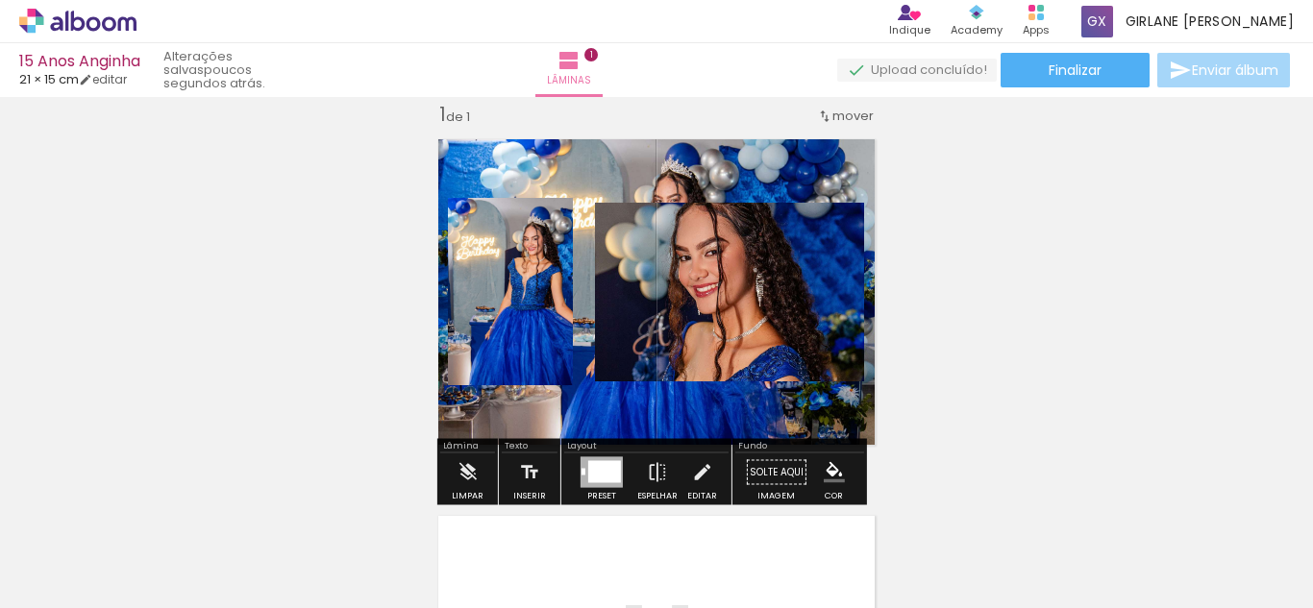
click at [870, 328] on quentale-layouter at bounding box center [656, 292] width 459 height 329
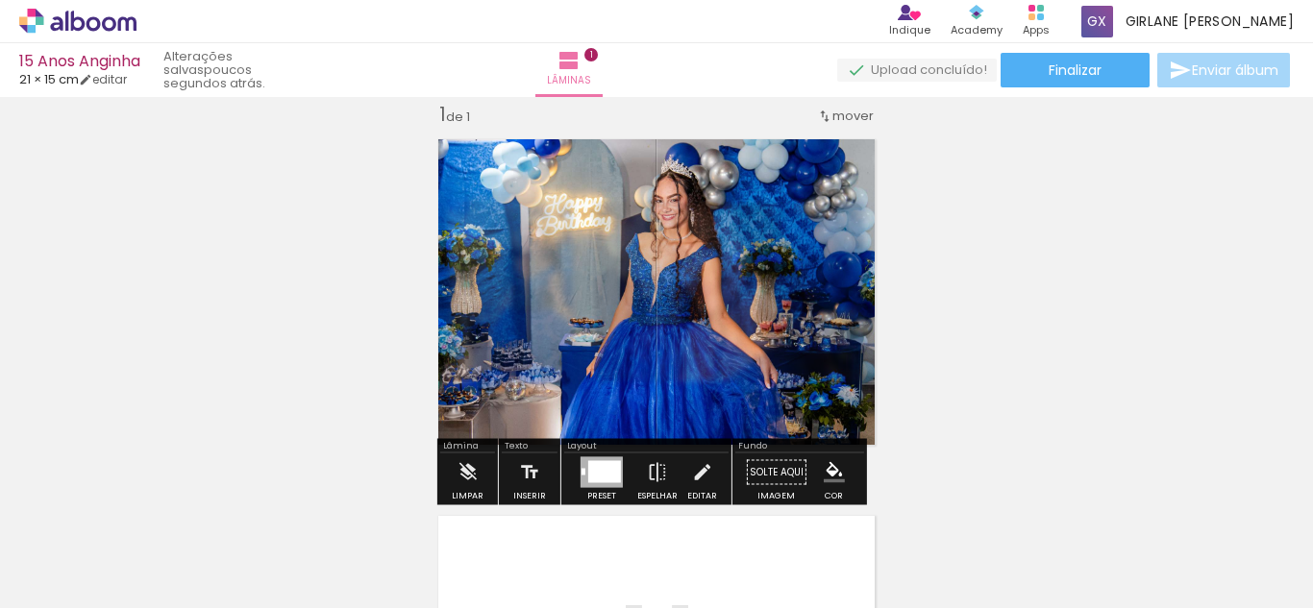
click at [1002, 347] on div "Inserir lâmina 1 de 1" at bounding box center [656, 456] width 1313 height 754
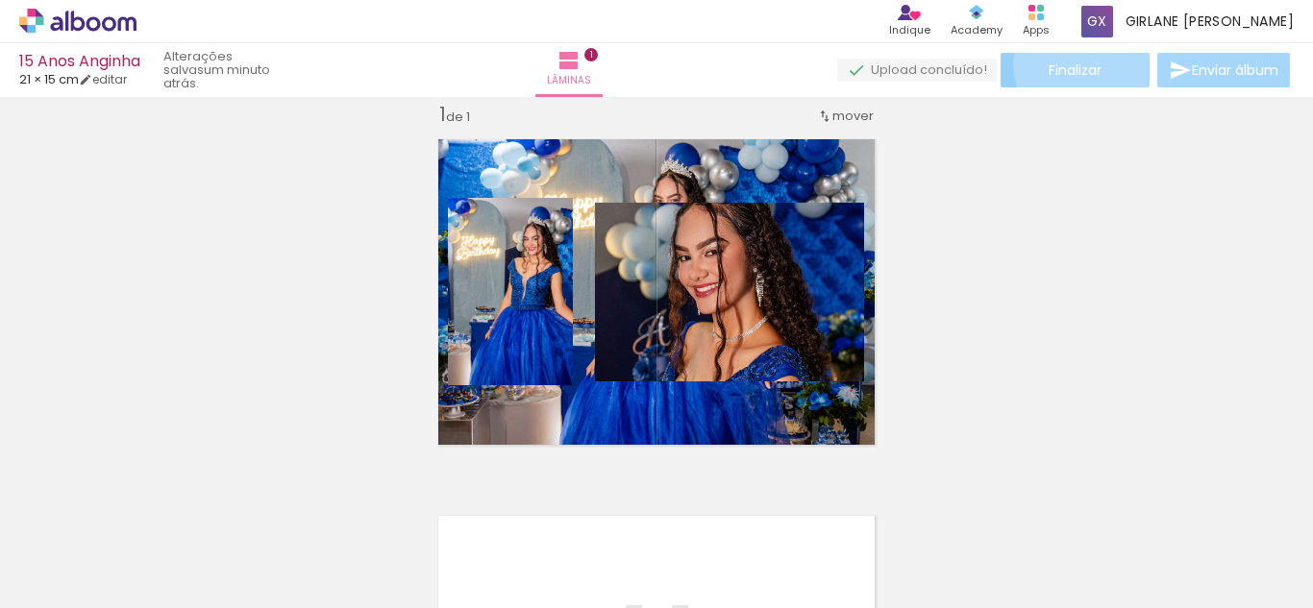
click at [1084, 63] on span "Finalizar" at bounding box center [1075, 69] width 53 height 13
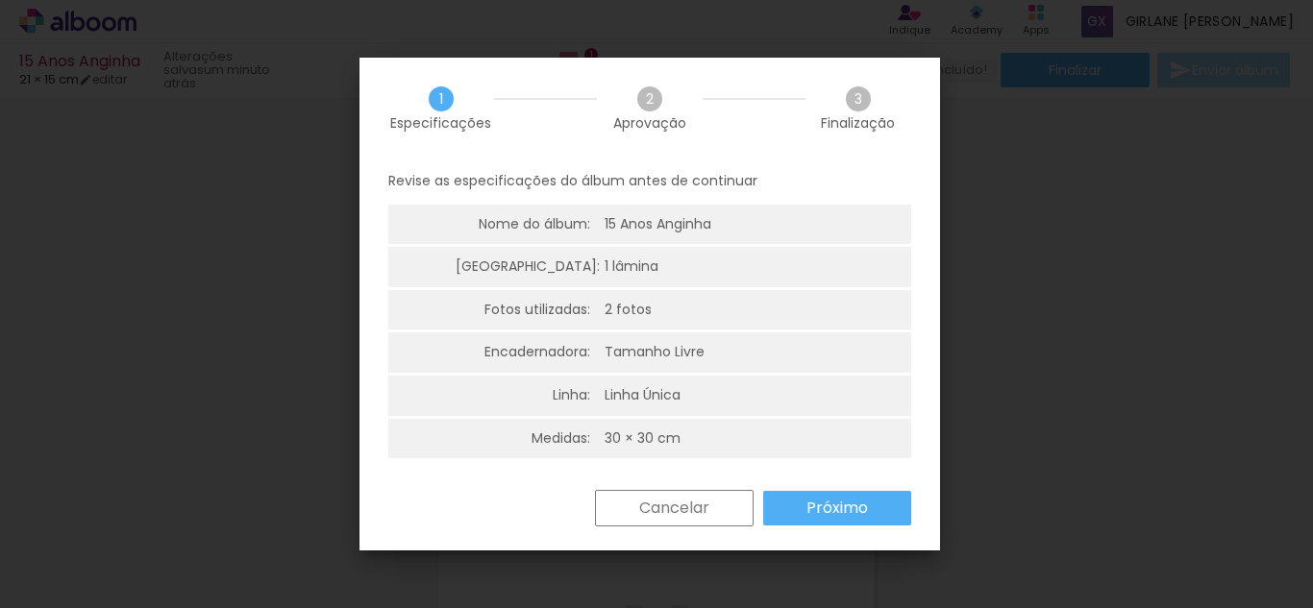
click at [0, 0] on slot "Próximo" at bounding box center [0, 0] width 0 height 0
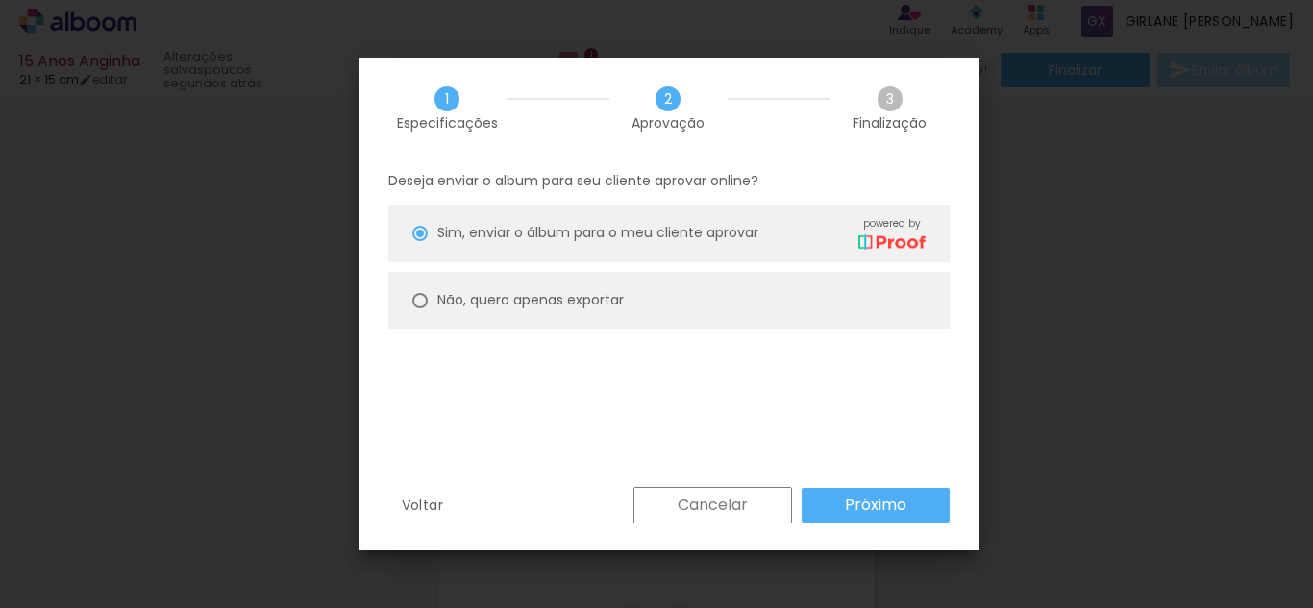
click at [0, 0] on slot "Não, quero apenas exportar" at bounding box center [0, 0] width 0 height 0
type paper-radio-button "on"
click at [0, 0] on slot "Próximo" at bounding box center [0, 0] width 0 height 0
type input "Alta, 300 DPI"
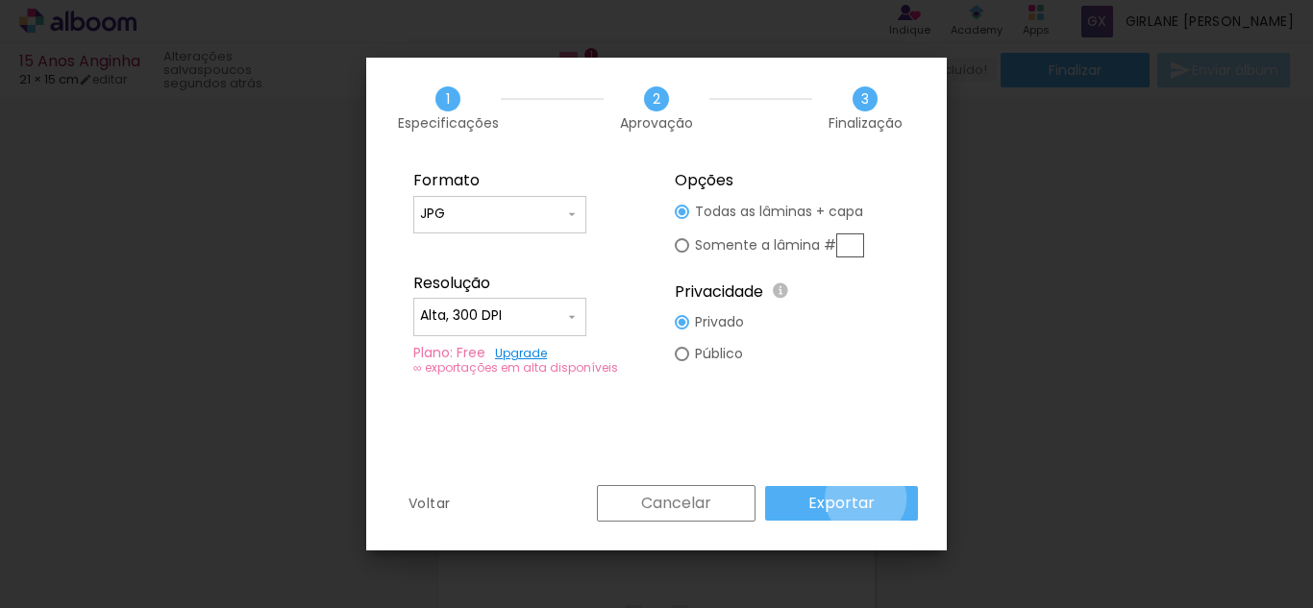
click at [0, 0] on slot "Exportar" at bounding box center [0, 0] width 0 height 0
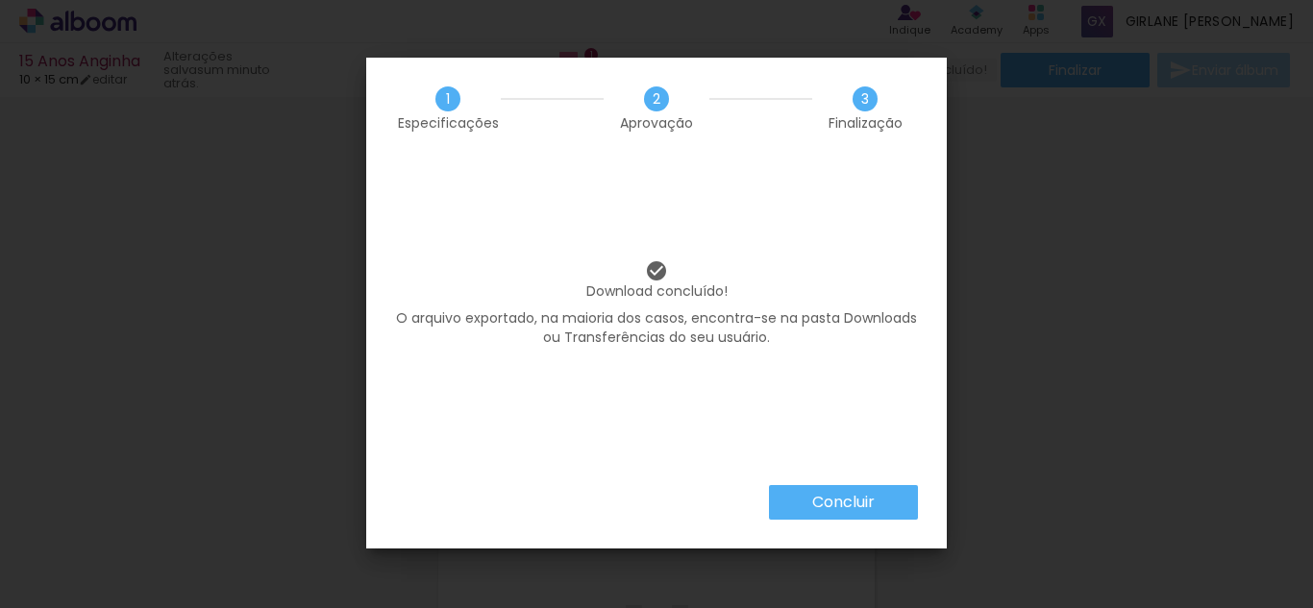
click at [880, 507] on paper-button "Concluir" at bounding box center [843, 502] width 149 height 35
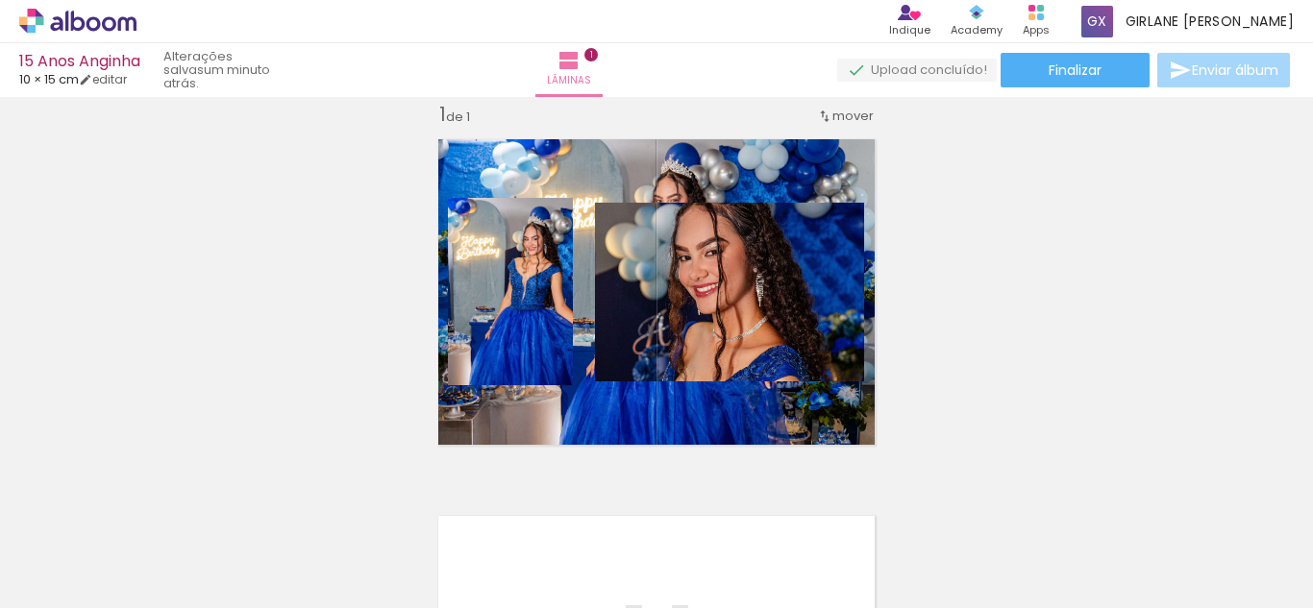
click at [221, 546] on div at bounding box center [192, 544] width 58 height 87
